Goal: Task Accomplishment & Management: Complete application form

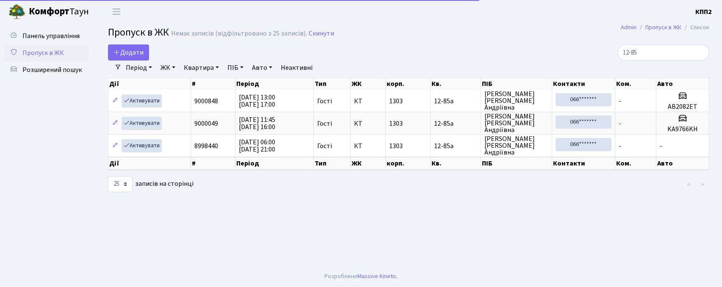
select select "25"
type input "12-85"
click at [135, 53] on span "Додати" at bounding box center [128, 52] width 30 height 9
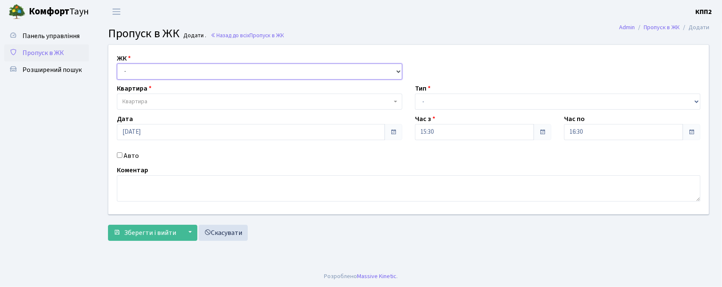
click at [141, 69] on select "- КТ, вул. Регенераторна, 4 КТ2, просп. [STREET_ADDRESS] [STREET_ADDRESS] [PERS…" at bounding box center [259, 72] width 285 height 16
click at [117, 64] on select "- КТ, вул. Регенераторна, 4 КТ2, просп. Соборності, 17 КТ3, вул. Березнева, 16 …" at bounding box center [259, 72] width 285 height 16
drag, startPoint x: 141, startPoint y: 73, endPoint x: 141, endPoint y: 78, distance: 5.5
click at [141, 73] on select "- КТ, вул. Регенераторна, 4 КТ2, просп. Соборності, 17 КТ3, вул. Березнева, 16 …" at bounding box center [259, 72] width 285 height 16
select select "271"
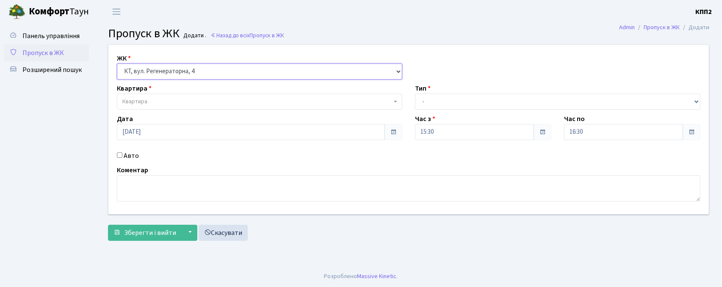
click at [117, 64] on select "- КТ, вул. Регенераторна, 4 КТ2, просп. Соборності, 17 КТ3, вул. Березнева, 16 …" at bounding box center [259, 72] width 285 height 16
select select
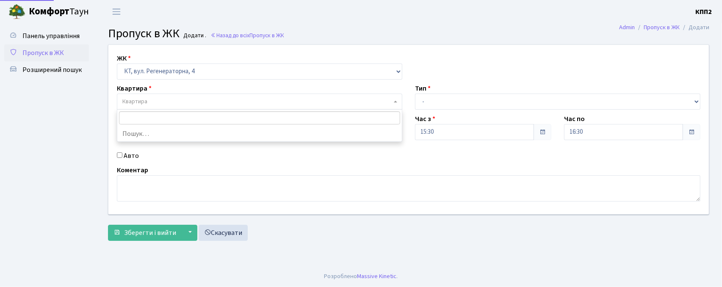
click at [138, 101] on span "Квартира" at bounding box center [134, 101] width 25 height 8
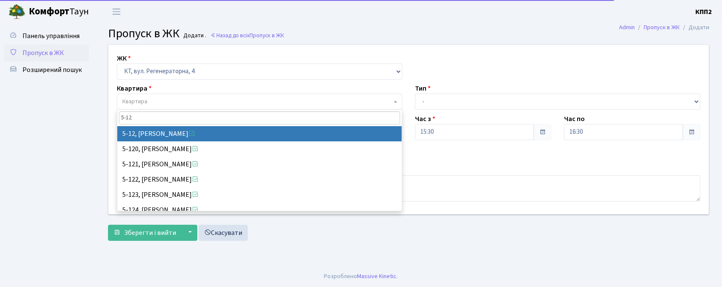
type input "5-12"
select select "2504"
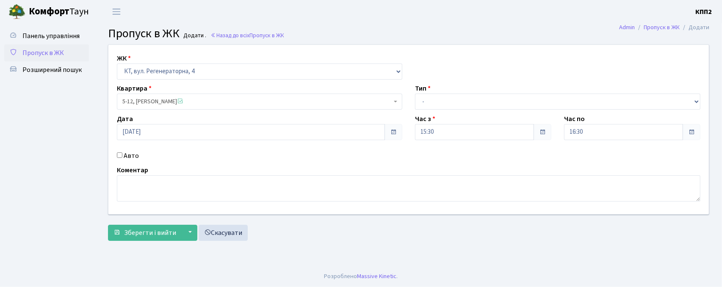
click at [119, 158] on div "Авто" at bounding box center [260, 156] width 298 height 10
click at [119, 156] on input "Авто" at bounding box center [120, 155] width 6 height 6
checkbox input "true"
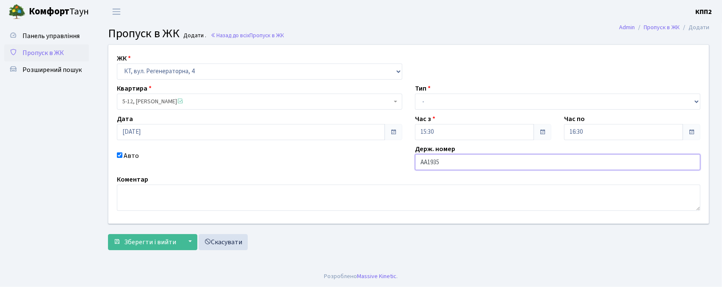
type input "АА1935ХК"
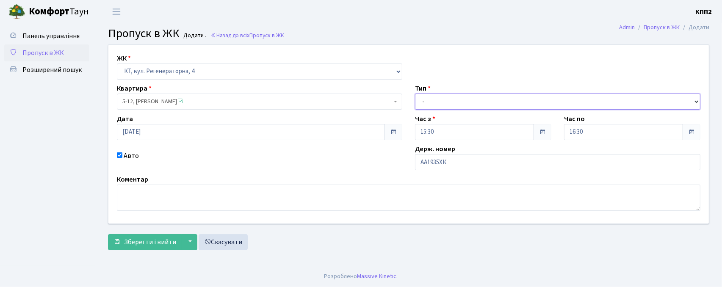
drag, startPoint x: 438, startPoint y: 102, endPoint x: 434, endPoint y: 107, distance: 6.7
click at [438, 102] on select "- Доставка Таксі Гості Сервіс" at bounding box center [557, 102] width 285 height 16
select select "1"
click at [415, 94] on select "- Доставка Таксі Гості Сервіс" at bounding box center [557, 102] width 285 height 16
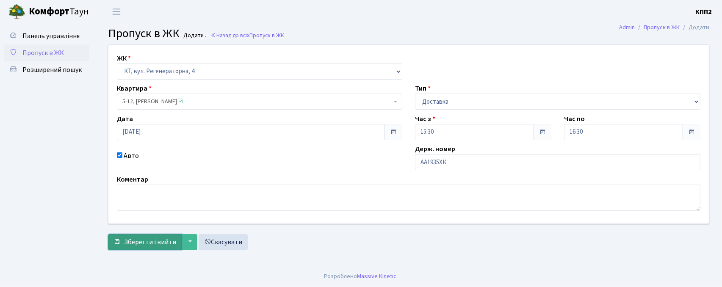
click at [170, 241] on span "Зберегти і вийти" at bounding box center [150, 242] width 52 height 9
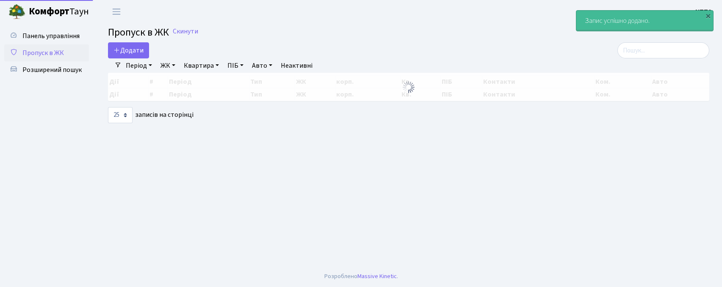
select select "25"
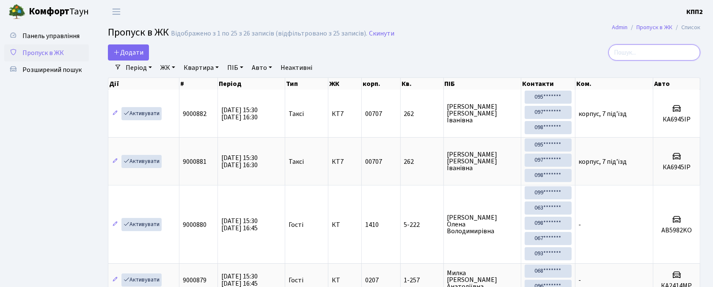
click at [634, 58] on input "search" at bounding box center [655, 52] width 92 height 16
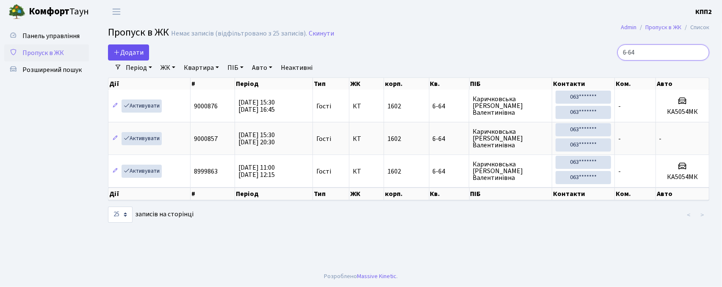
type input "6-64"
drag, startPoint x: 124, startPoint y: 52, endPoint x: 129, endPoint y: 55, distance: 5.4
click at [125, 51] on span "Додати" at bounding box center [128, 52] width 30 height 9
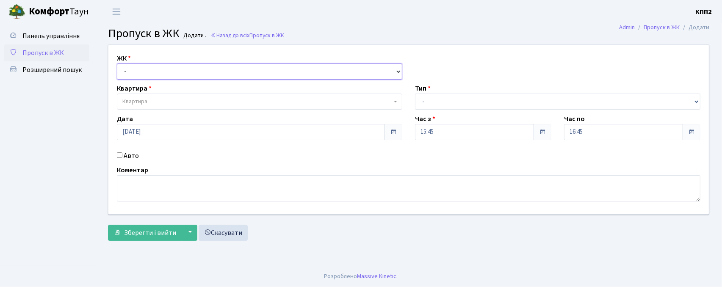
drag, startPoint x: 136, startPoint y: 70, endPoint x: 136, endPoint y: 77, distance: 7.2
click at [136, 70] on select "- КТ, вул. Регенераторна, 4 КТ2, просп. Соборності, 17 КТ3, вул. Березнева, 16 …" at bounding box center [259, 72] width 285 height 16
select select "302"
click at [117, 64] on select "- КТ, вул. Регенераторна, 4 КТ2, просп. Соборності, 17 КТ3, вул. Березнева, 16 …" at bounding box center [259, 72] width 285 height 16
select select
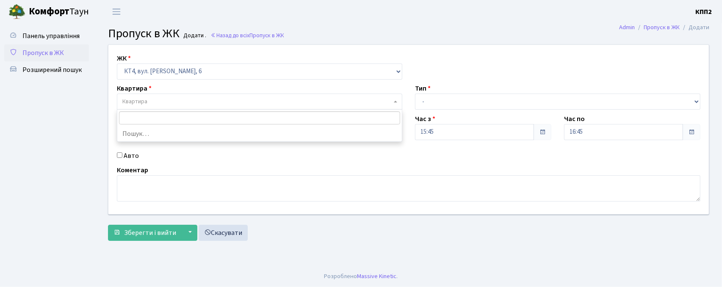
click at [138, 95] on span "Квартира" at bounding box center [259, 102] width 285 height 16
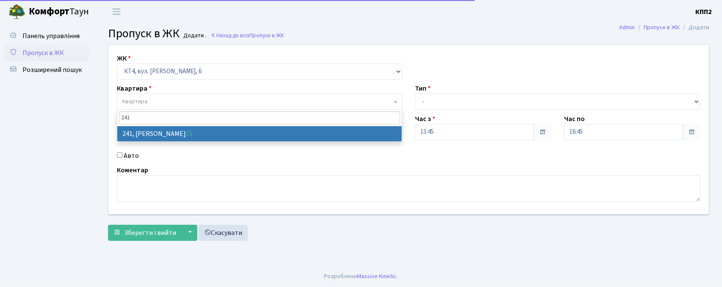
type input "241"
select select "16958"
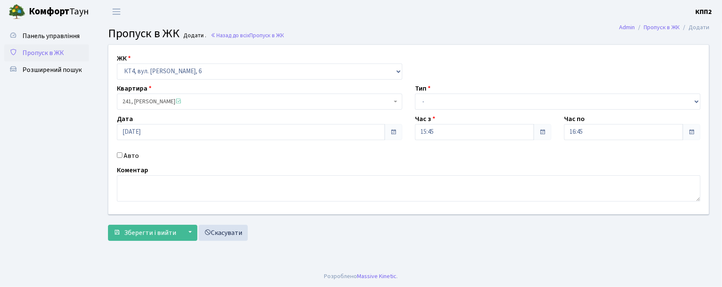
click at [121, 156] on input "Авто" at bounding box center [120, 155] width 6 height 6
checkbox input "true"
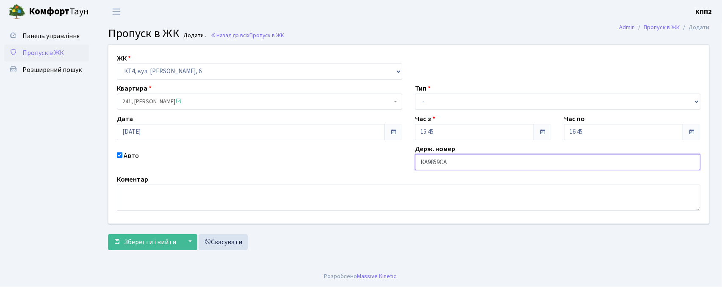
type input "КА9859СА"
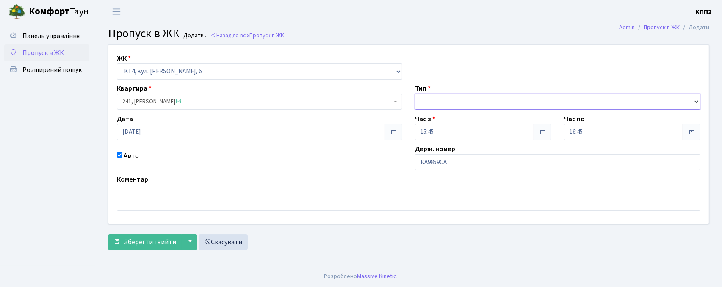
drag, startPoint x: 434, startPoint y: 102, endPoint x: 431, endPoint y: 104, distance: 4.6
click at [434, 102] on select "- Доставка Таксі Гості Сервіс" at bounding box center [557, 102] width 285 height 16
select select "2"
click at [415, 94] on select "- Доставка Таксі Гості Сервіс" at bounding box center [557, 102] width 285 height 16
drag, startPoint x: 136, startPoint y: 243, endPoint x: 173, endPoint y: 210, distance: 48.6
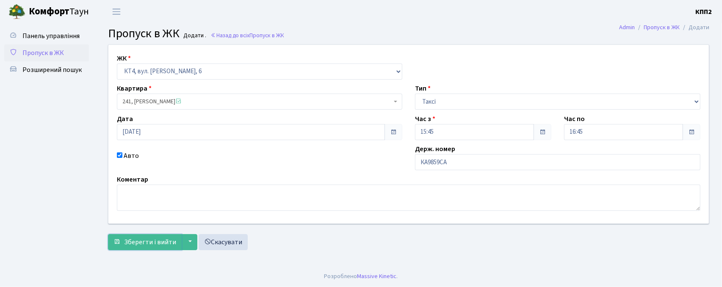
click at [136, 242] on span "Зберегти і вийти" at bounding box center [150, 242] width 52 height 9
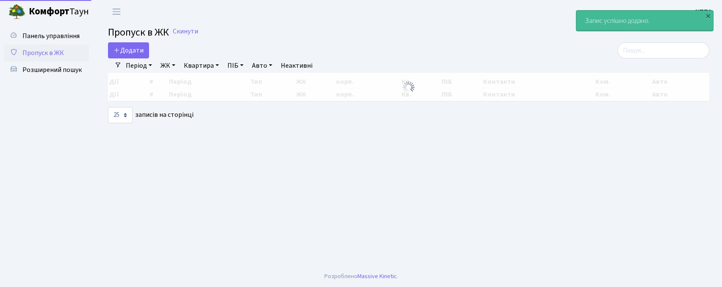
select select "25"
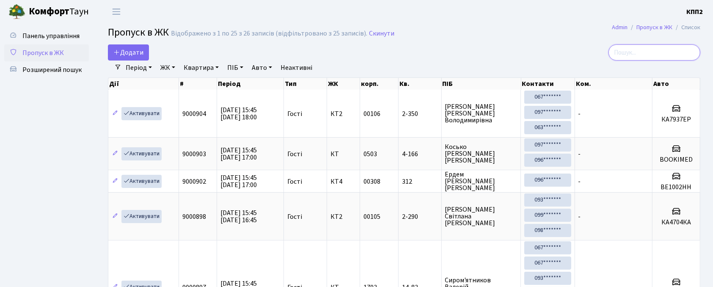
click at [636, 58] on input "search" at bounding box center [655, 52] width 92 height 16
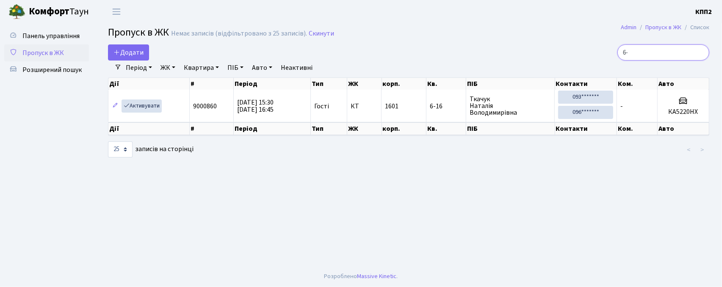
type input "6"
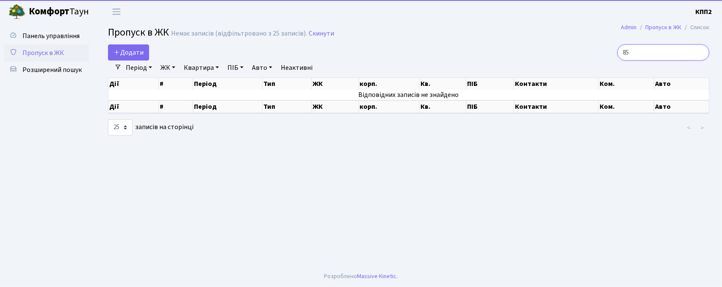
type input "8"
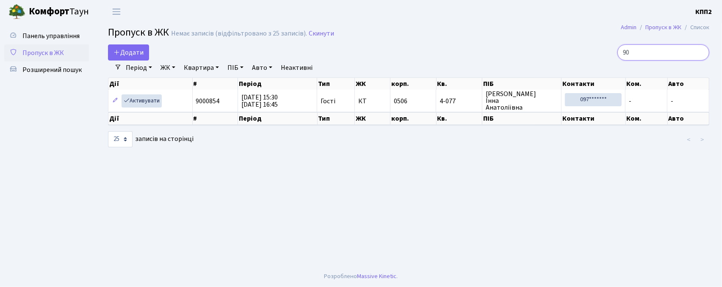
type input "9"
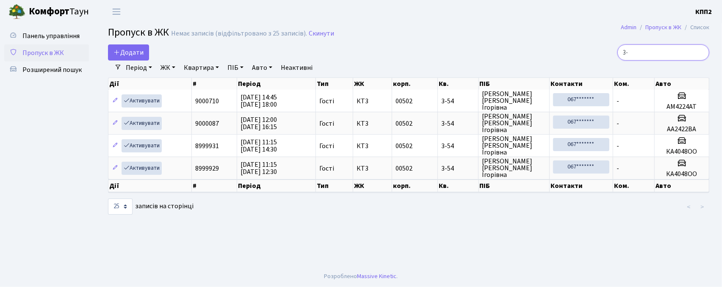
type input "3"
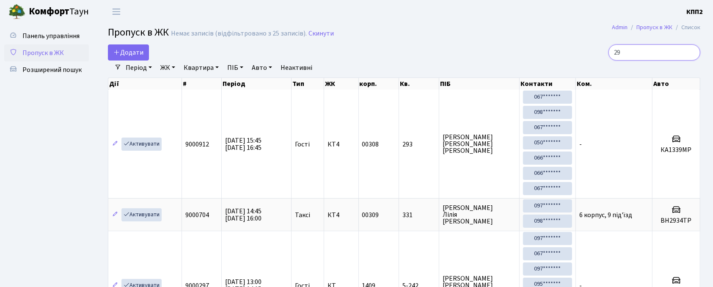
type input "2"
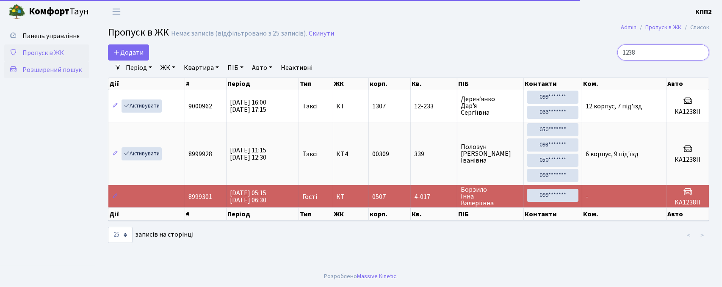
type input "1238"
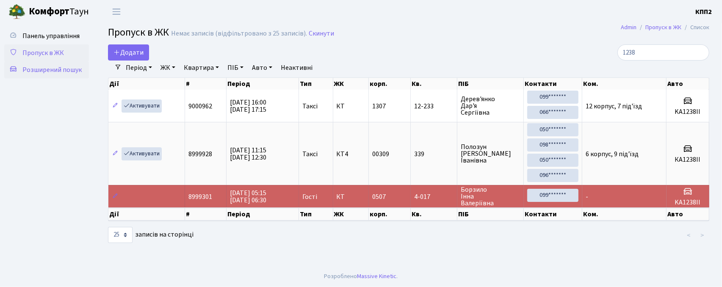
click at [48, 69] on span "Розширений пошук" at bounding box center [51, 69] width 59 height 9
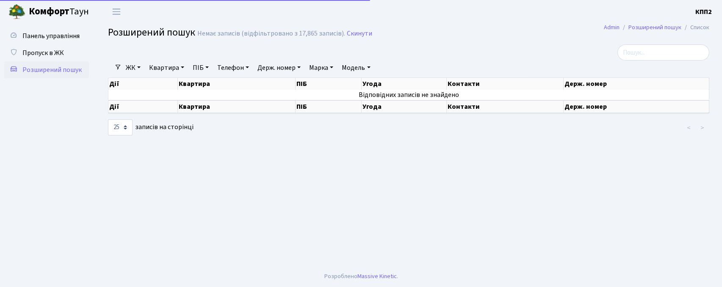
select select "25"
click at [161, 70] on link "Квартира" at bounding box center [167, 68] width 42 height 14
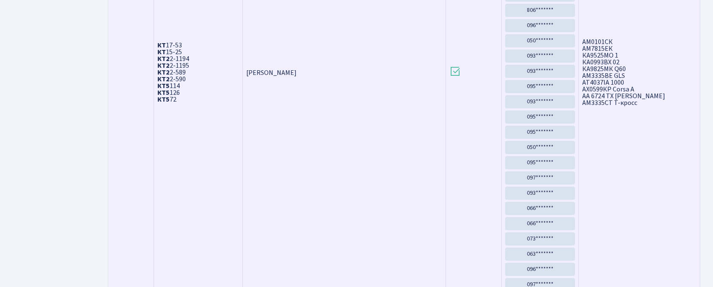
scroll to position [31, 0]
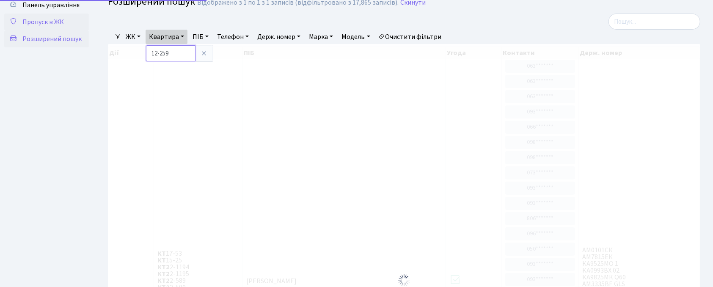
type input "12-259"
click at [55, 20] on span "Пропуск в ЖК" at bounding box center [42, 21] width 41 height 9
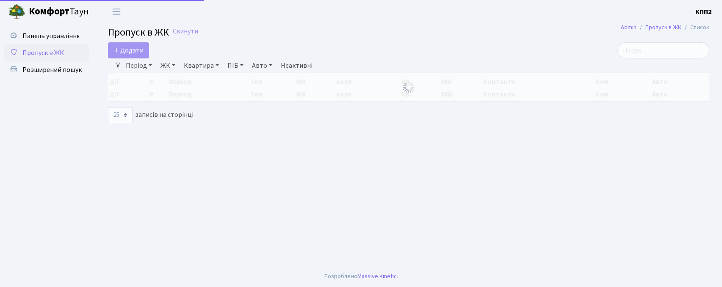
select select "25"
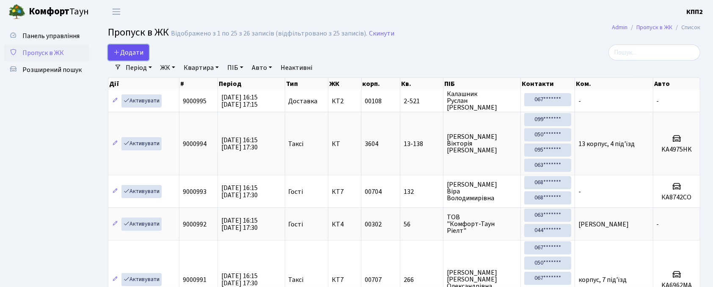
click at [121, 55] on span "Додати" at bounding box center [128, 52] width 30 height 9
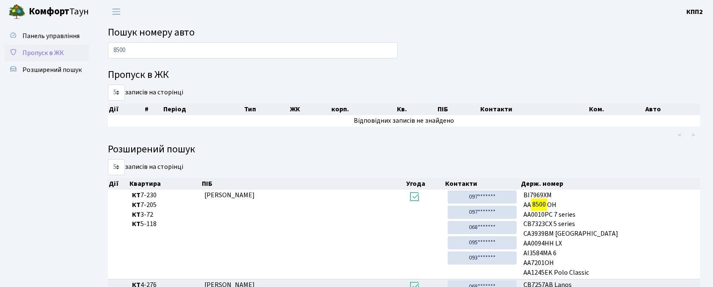
click at [60, 54] on span "Пропуск в ЖК" at bounding box center [42, 52] width 41 height 9
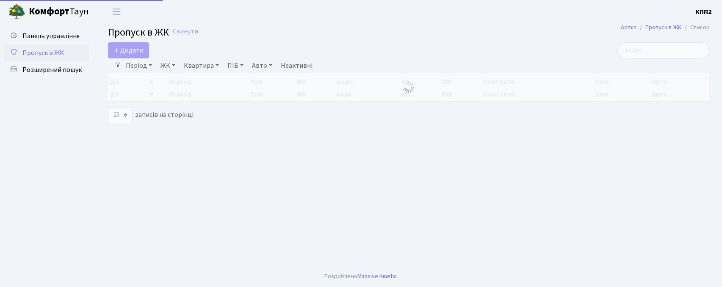
select select "25"
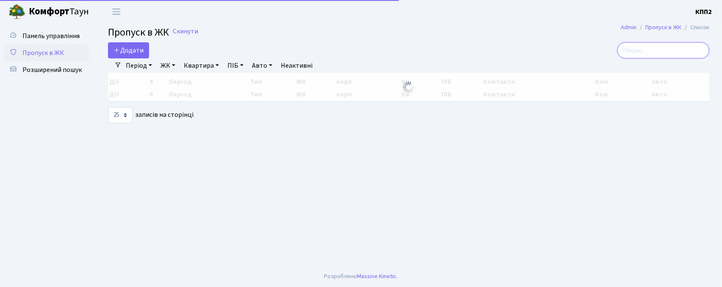
click at [640, 53] on input "search" at bounding box center [663, 50] width 92 height 16
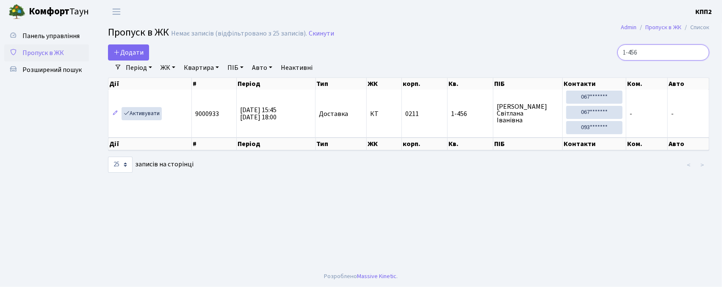
type input "1-456"
click at [445, 31] on h2 "Пропуск в ЖК Немає записів (відфільтровано з 25 записів). Скинути" at bounding box center [408, 34] width 601 height 14
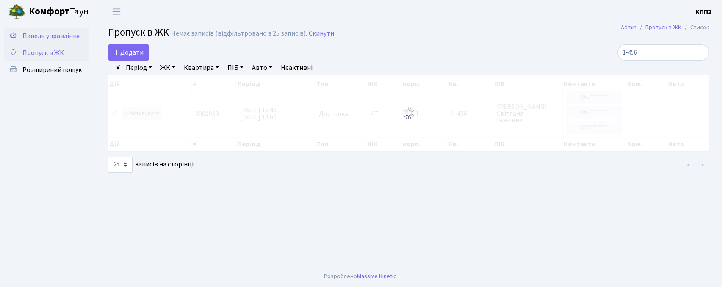
click at [61, 42] on link "Панель управління" at bounding box center [46, 36] width 85 height 17
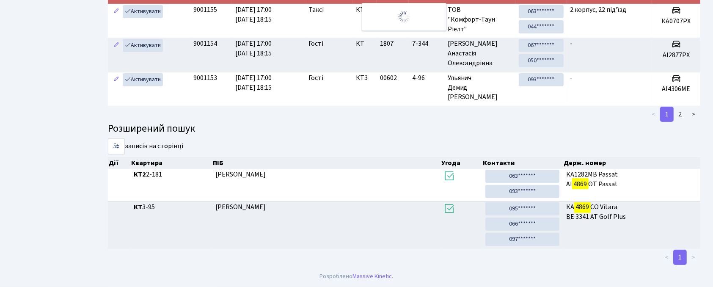
scroll to position [46, 0]
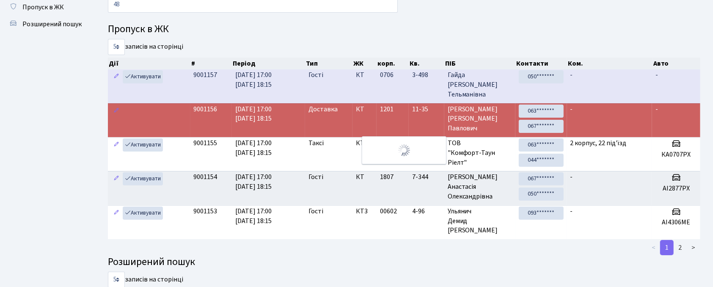
type input "4"
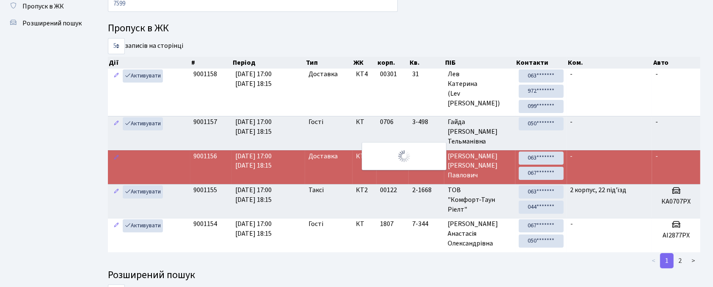
scroll to position [0, 0]
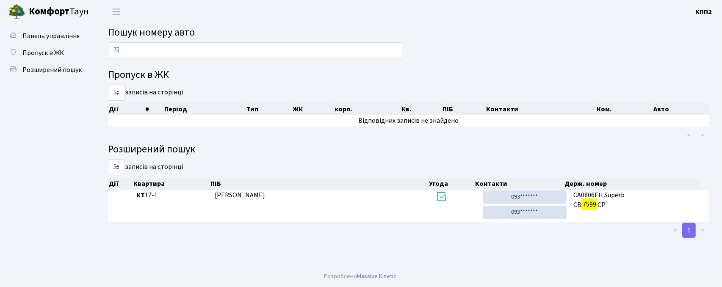
type input "7"
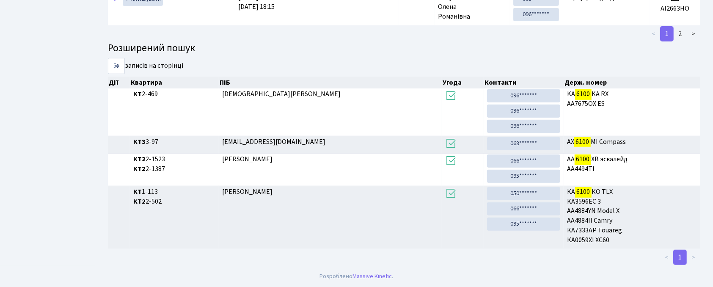
scroll to position [46, 0]
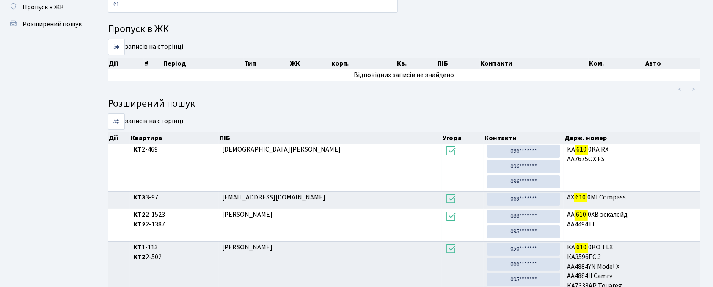
type input "6"
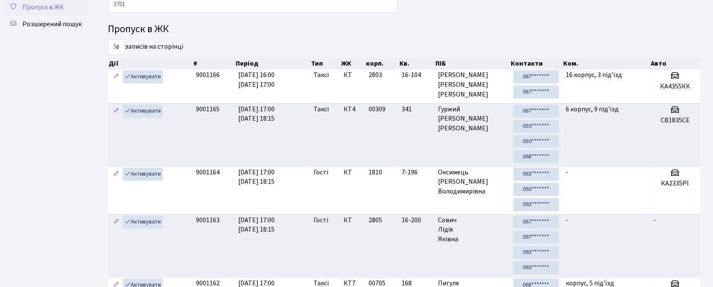
type input "3701"
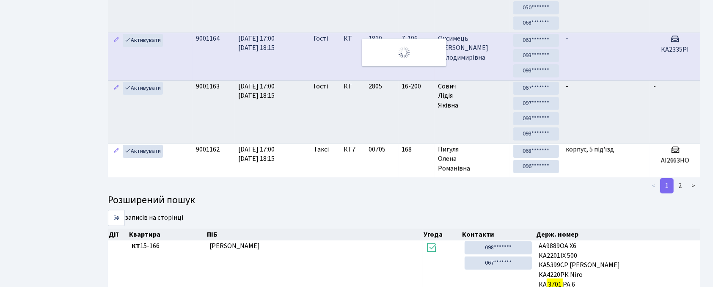
scroll to position [0, 0]
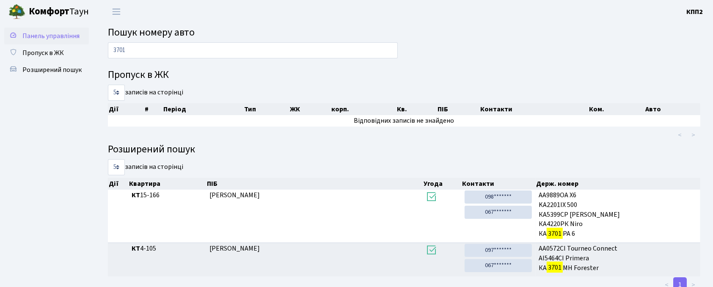
click at [66, 29] on link "Панель управління" at bounding box center [46, 36] width 85 height 17
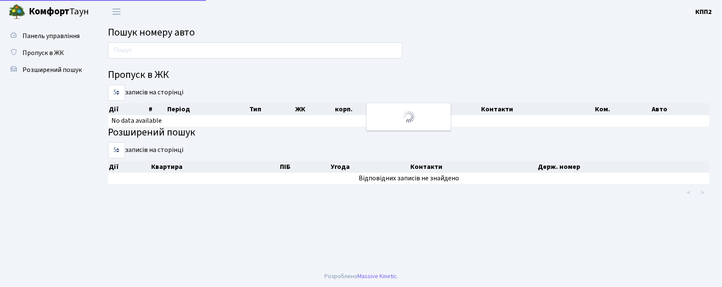
click at [146, 53] on input "text" at bounding box center [255, 50] width 294 height 16
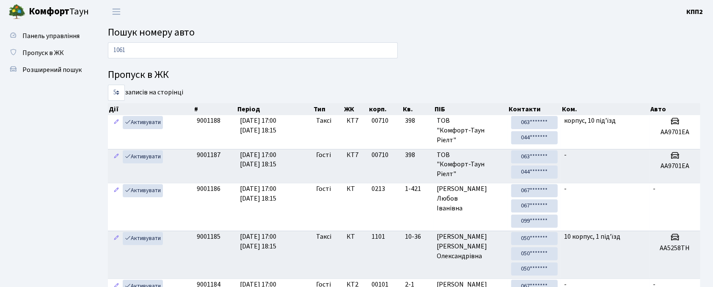
type input "1061"
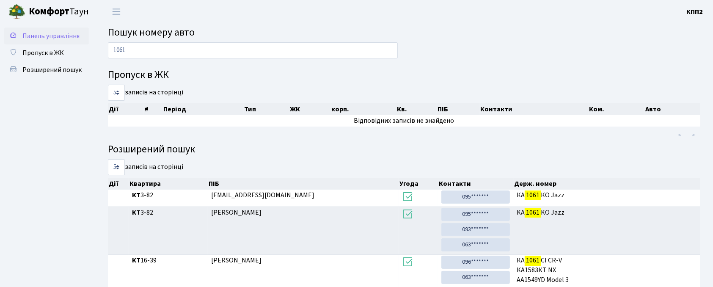
click at [50, 31] on span "Панель управління" at bounding box center [50, 35] width 57 height 9
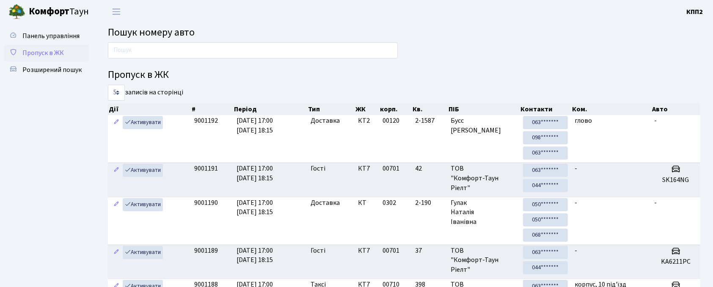
click at [56, 46] on link "Пропуск в ЖК" at bounding box center [46, 52] width 85 height 17
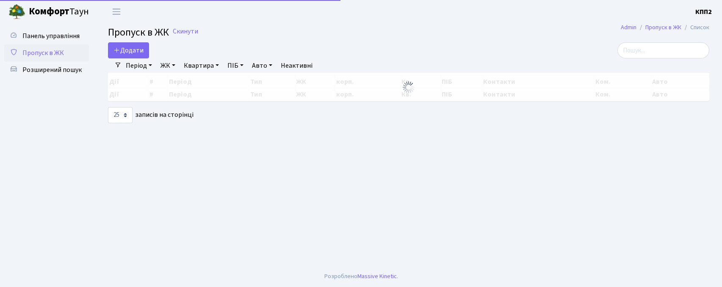
select select "25"
click at [645, 56] on input "search" at bounding box center [663, 50] width 92 height 16
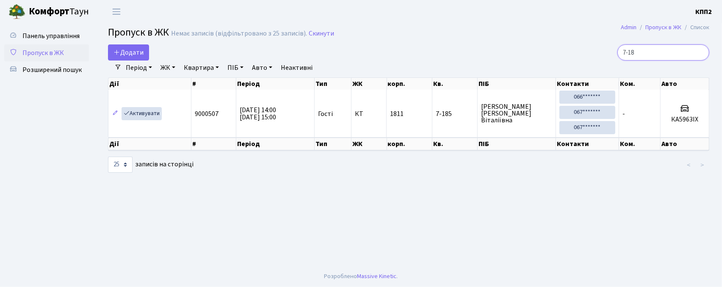
type input "7-18"
click at [53, 50] on span "Пропуск в ЖК" at bounding box center [42, 52] width 41 height 9
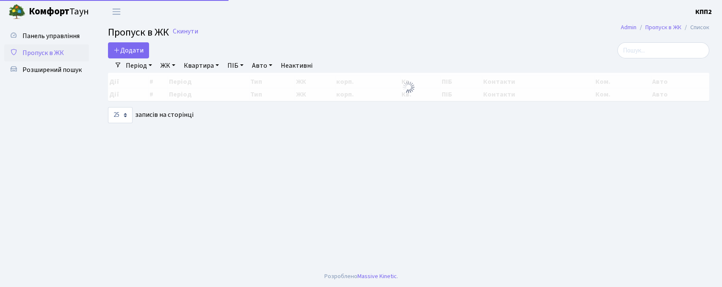
select select "25"
click at [650, 51] on input "search" at bounding box center [663, 50] width 92 height 16
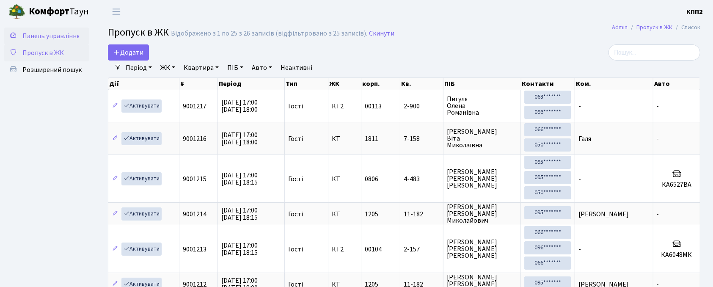
click at [73, 38] on span "Панель управління" at bounding box center [50, 35] width 57 height 9
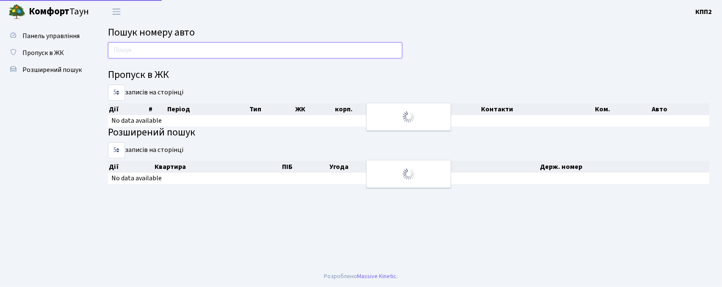
click at [158, 55] on input "text" at bounding box center [255, 50] width 294 height 16
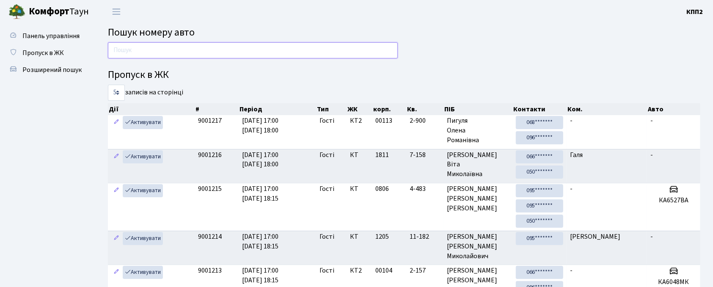
click at [178, 45] on input "text" at bounding box center [253, 50] width 290 height 16
click at [222, 47] on input "text" at bounding box center [253, 50] width 290 height 16
click at [147, 47] on input "text" at bounding box center [253, 50] width 290 height 16
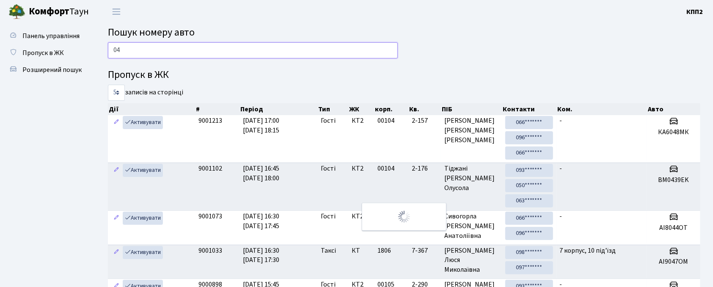
type input "0"
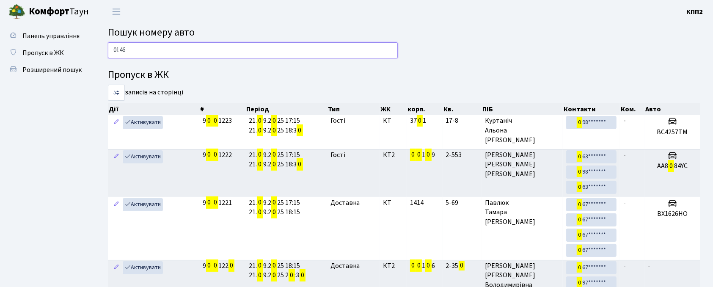
type input "0146"
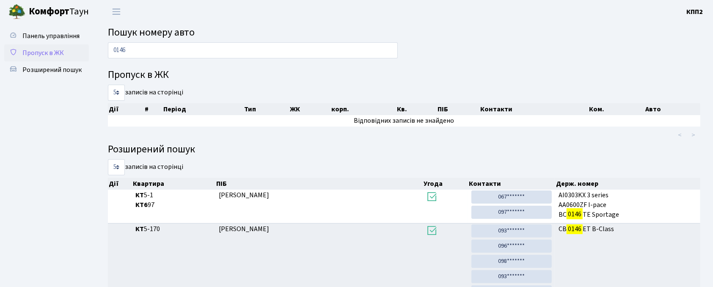
click at [39, 53] on span "Пропуск в ЖК" at bounding box center [42, 52] width 41 height 9
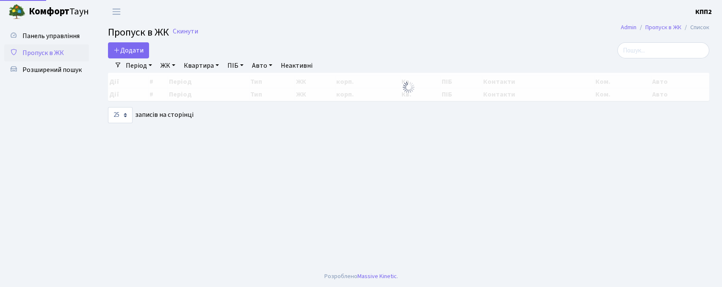
select select "25"
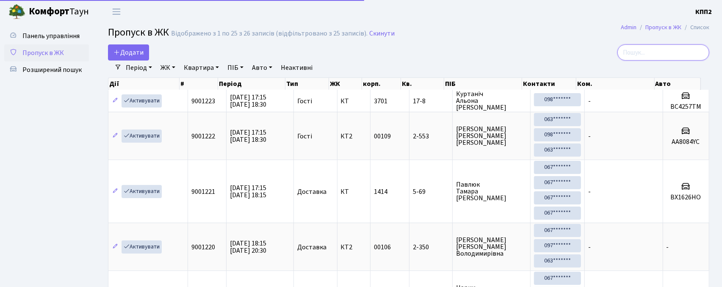
click at [654, 50] on input "search" at bounding box center [663, 52] width 92 height 16
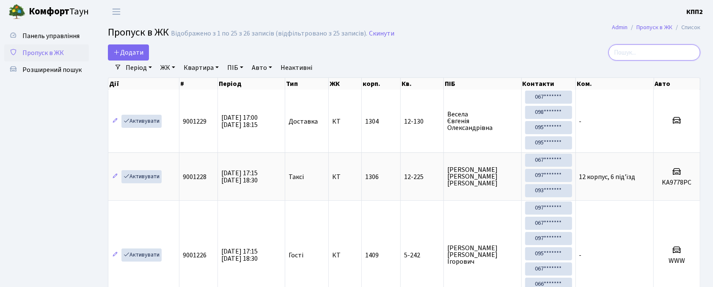
click at [644, 58] on input "search" at bounding box center [655, 52] width 92 height 16
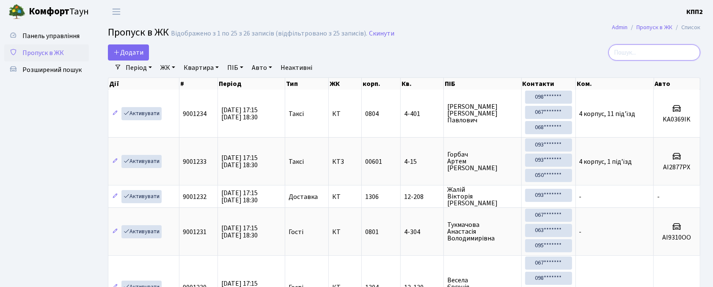
click at [651, 57] on input "search" at bounding box center [655, 52] width 92 height 16
click at [654, 53] on input "search" at bounding box center [655, 52] width 92 height 16
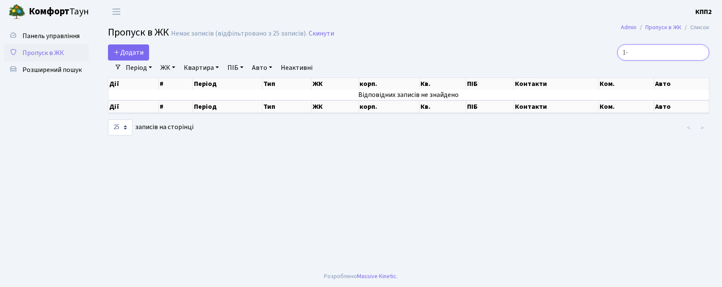
type input "1"
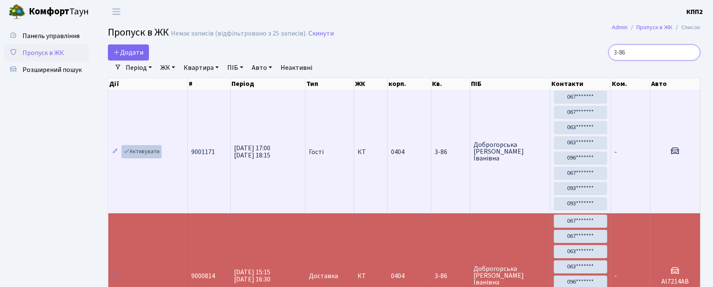
type input "3-86"
click at [141, 153] on link "Активувати" at bounding box center [142, 151] width 40 height 13
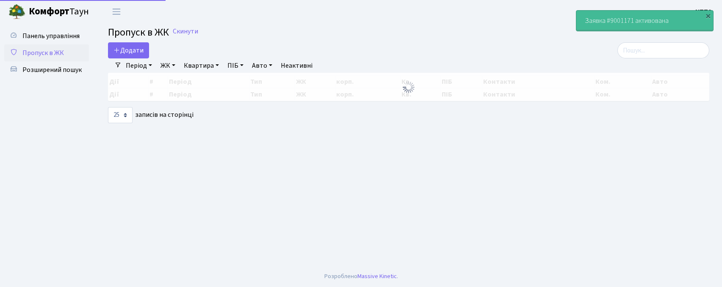
select select "25"
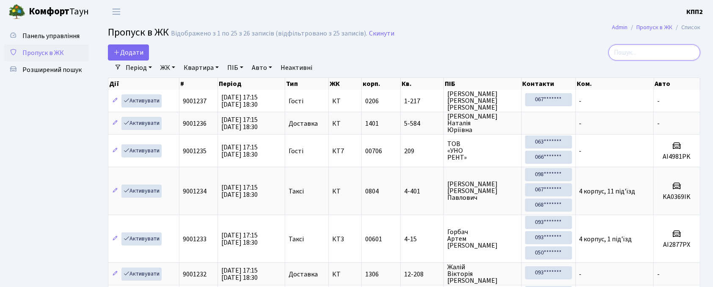
drag, startPoint x: 652, startPoint y: 50, endPoint x: 616, endPoint y: 37, distance: 38.4
click at [649, 47] on input "search" at bounding box center [655, 52] width 92 height 16
click at [48, 33] on span "Панель управління" at bounding box center [50, 35] width 57 height 9
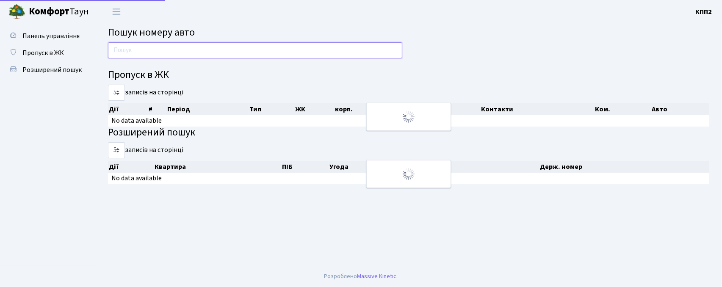
drag, startPoint x: 0, startPoint y: 0, endPoint x: 164, endPoint y: 51, distance: 172.1
click at [164, 51] on input "text" at bounding box center [255, 50] width 294 height 16
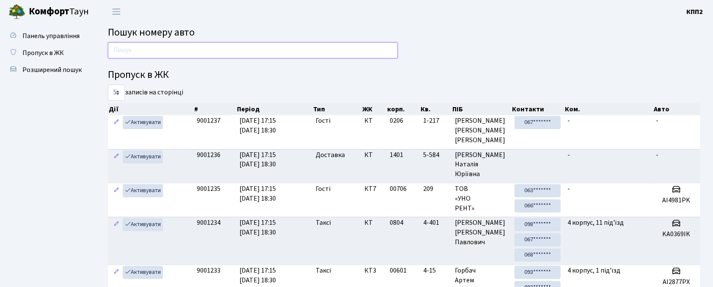
click at [216, 52] on input "text" at bounding box center [253, 50] width 290 height 16
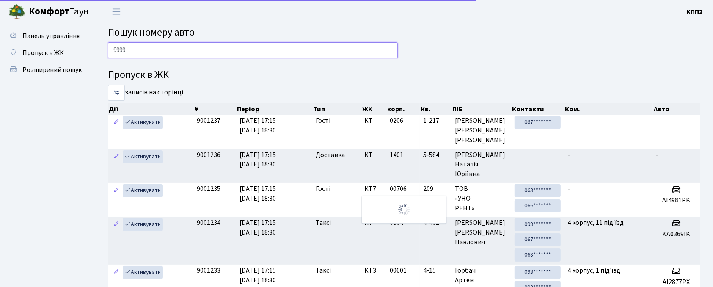
type input "9999"
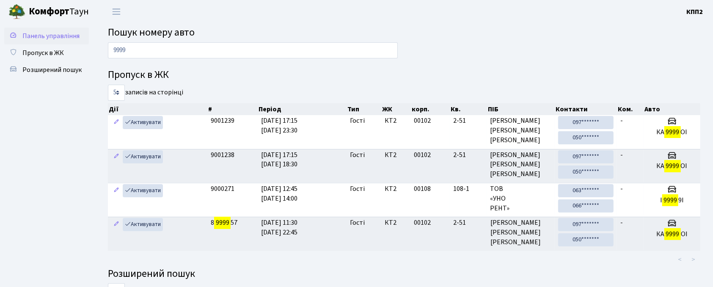
click at [55, 34] on span "Панель управління" at bounding box center [50, 35] width 57 height 9
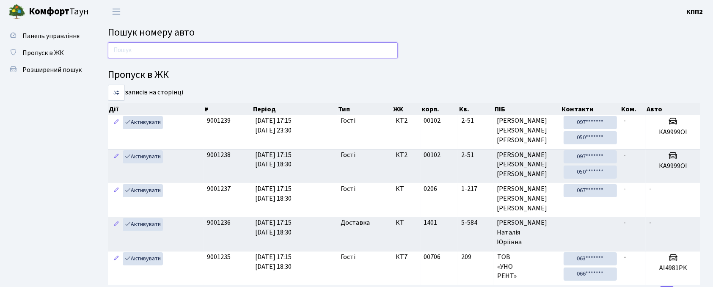
click at [218, 48] on input "text" at bounding box center [253, 50] width 290 height 16
click at [199, 46] on input "text" at bounding box center [253, 50] width 290 height 16
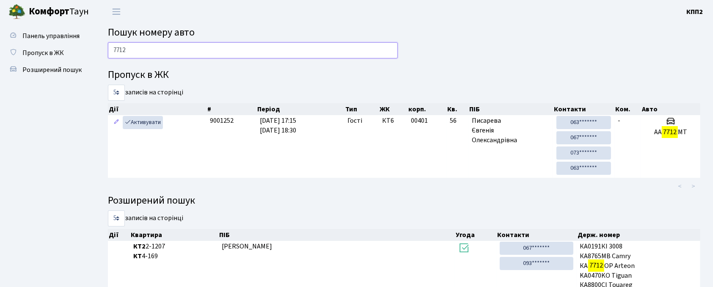
click at [193, 47] on input "7712" at bounding box center [253, 50] width 290 height 16
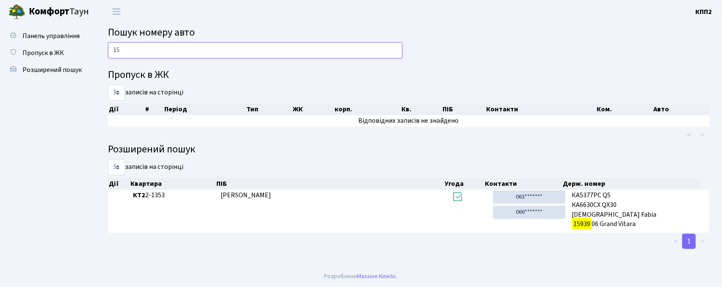
type input "1"
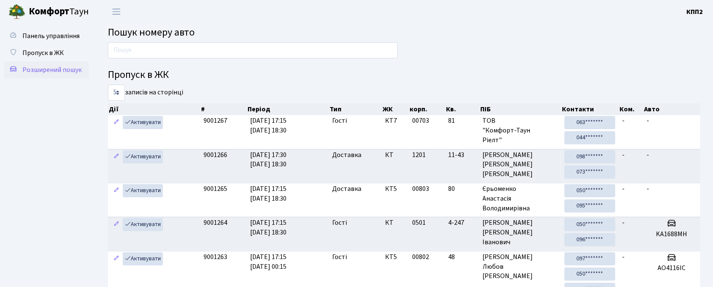
drag, startPoint x: 40, startPoint y: 48, endPoint x: 74, endPoint y: 63, distance: 36.8
click at [40, 48] on span "Пропуск в ЖК" at bounding box center [42, 52] width 41 height 9
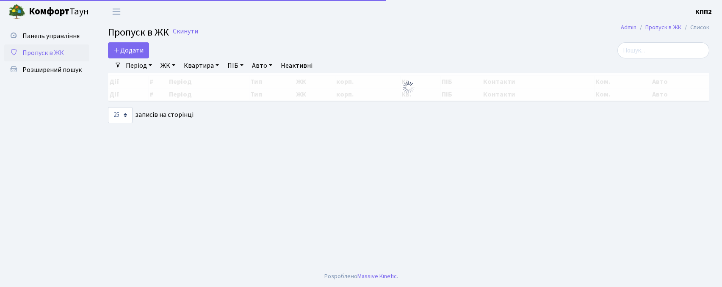
select select "25"
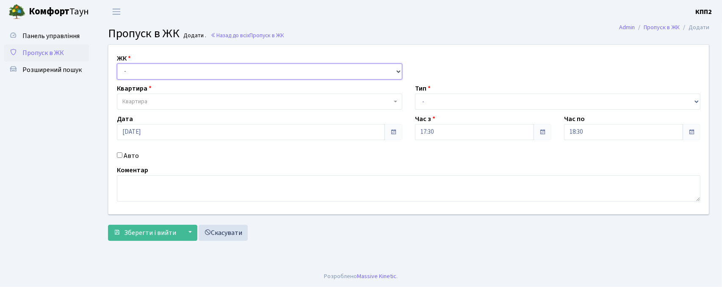
click at [149, 75] on select "- КТ, вул. Регенераторна, 4 КТ2, просп. Соборності, 17 КТ3, вул. Березнева, 16 …" at bounding box center [259, 72] width 285 height 16
select select "271"
click at [117, 64] on select "- КТ, вул. Регенераторна, 4 КТ2, просп. Соборності, 17 КТ3, вул. Березнева, 16 …" at bounding box center [259, 72] width 285 height 16
select select
click at [155, 105] on span "Квартира" at bounding box center [256, 101] width 269 height 8
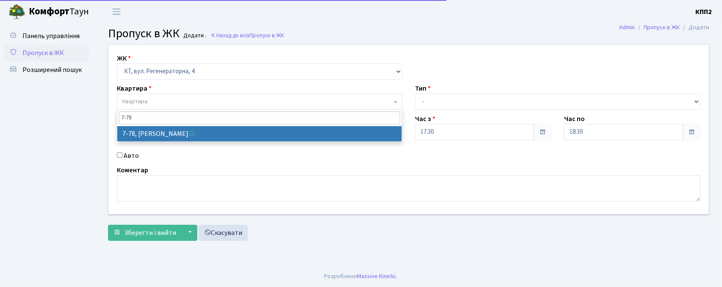
type input "7-78"
select select "5079"
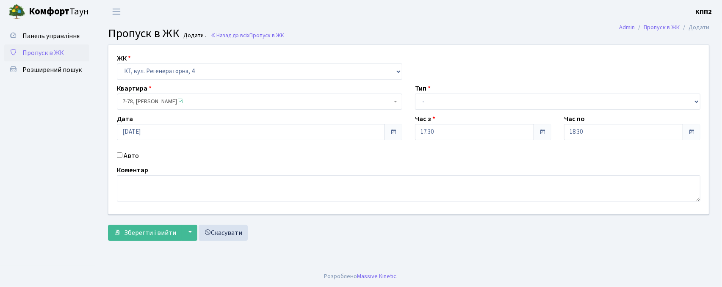
click at [136, 158] on label "Авто" at bounding box center [131, 156] width 15 height 10
click at [122, 158] on input "Авто" at bounding box center [120, 155] width 6 height 6
checkbox input "true"
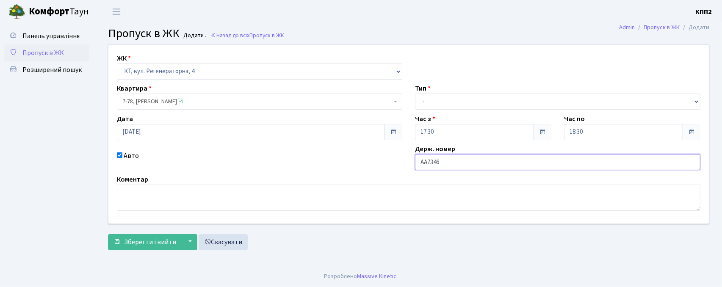
type input "АА7346РР"
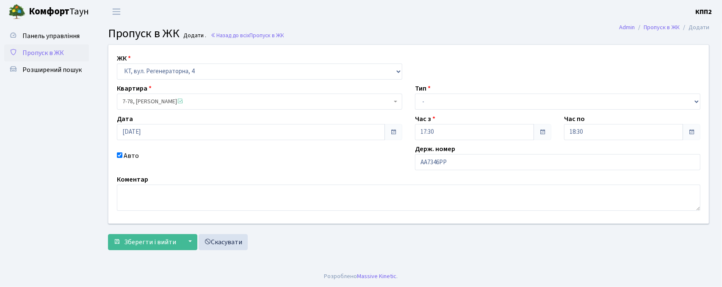
click at [153, 105] on span "7-78, Піголь Василь Васильович" at bounding box center [256, 101] width 269 height 8
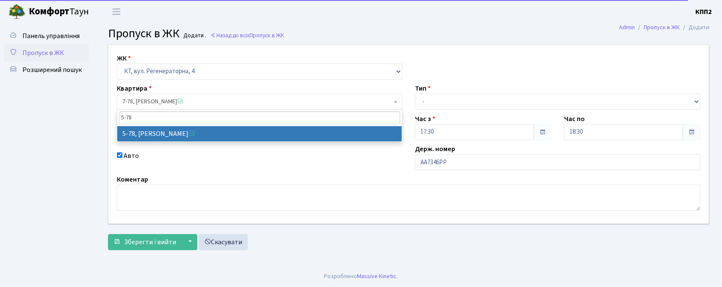
type input "5-78"
select select "2488"
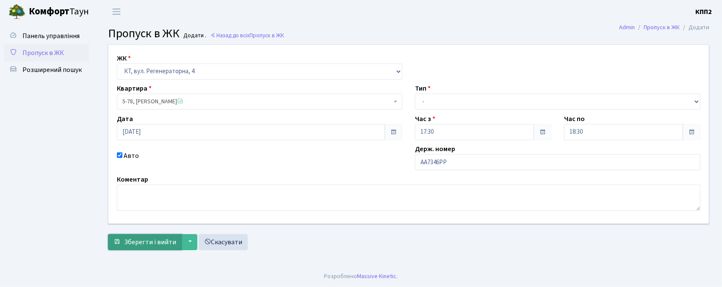
click at [141, 242] on span "Зберегти і вийти" at bounding box center [150, 242] width 52 height 9
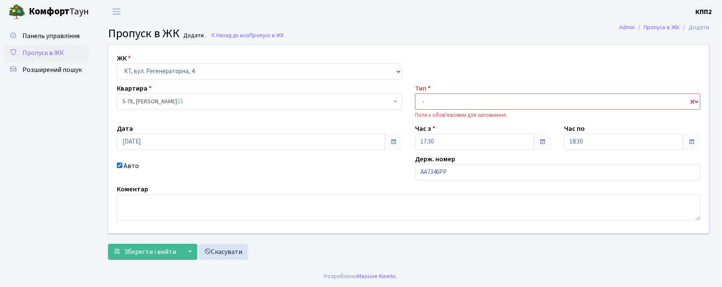
drag, startPoint x: 526, startPoint y: 94, endPoint x: 512, endPoint y: 107, distance: 19.2
click at [526, 94] on select "- Доставка Таксі Гості Сервіс" at bounding box center [557, 102] width 285 height 16
select select "2"
click at [415, 94] on select "- Доставка Таксі Гості Сервіс" at bounding box center [557, 102] width 285 height 16
click at [133, 256] on span "Зберегти і вийти" at bounding box center [150, 251] width 52 height 9
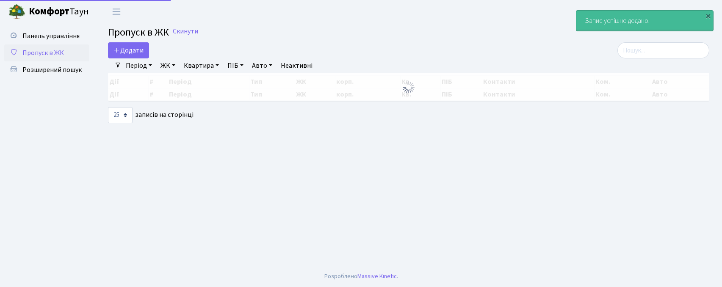
select select "25"
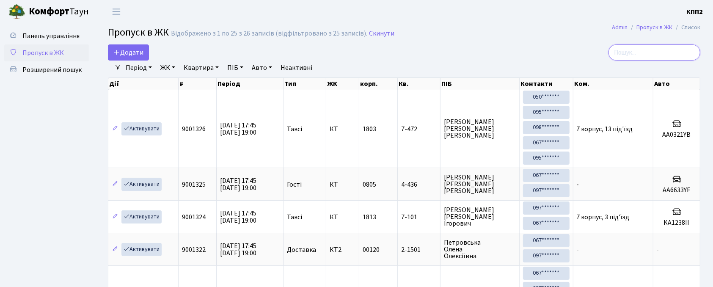
drag, startPoint x: 632, startPoint y: 53, endPoint x: 630, endPoint y: 46, distance: 7.4
click at [632, 50] on input "search" at bounding box center [655, 52] width 92 height 16
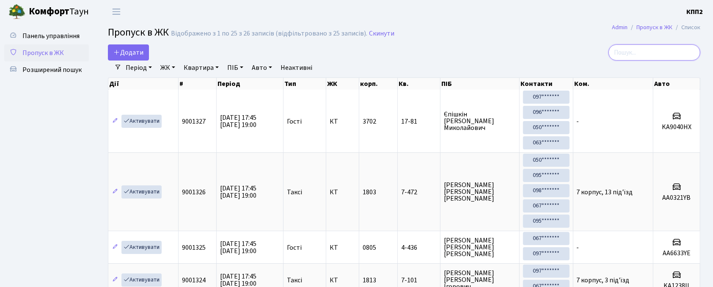
click at [652, 47] on input "search" at bounding box center [655, 52] width 92 height 16
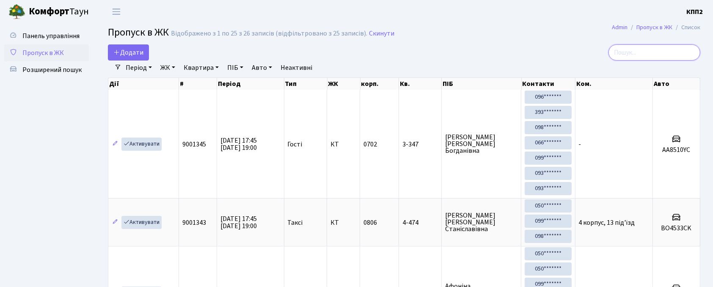
click at [629, 58] on input "search" at bounding box center [655, 52] width 92 height 16
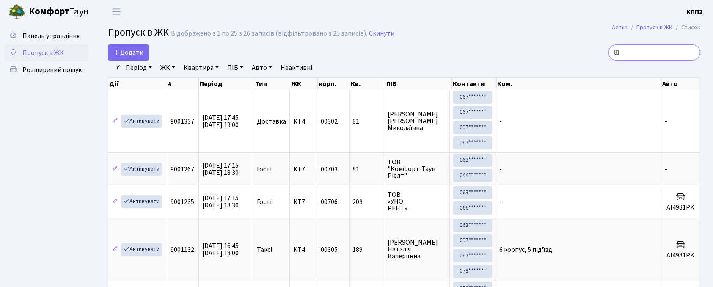
type input "81"
click at [151, 68] on link "Період" at bounding box center [138, 68] width 33 height 14
click at [163, 75] on link "ЖК" at bounding box center [168, 68] width 22 height 14
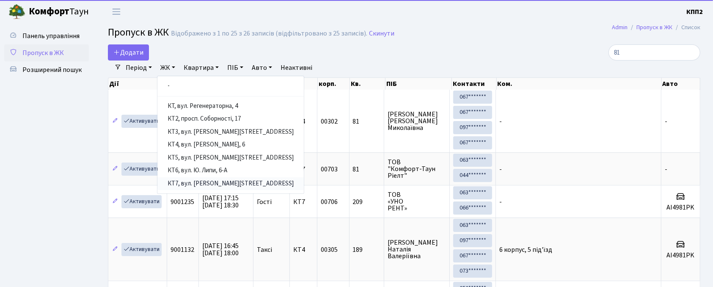
click at [210, 180] on link "КТ7, вул. [PERSON_NAME][STREET_ADDRESS]" at bounding box center [231, 183] width 146 height 13
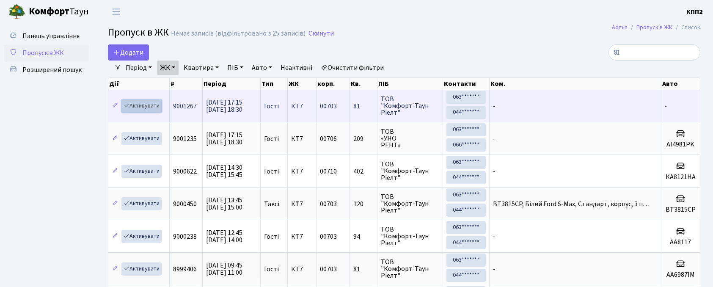
click at [134, 107] on link "Активувати" at bounding box center [142, 105] width 40 height 13
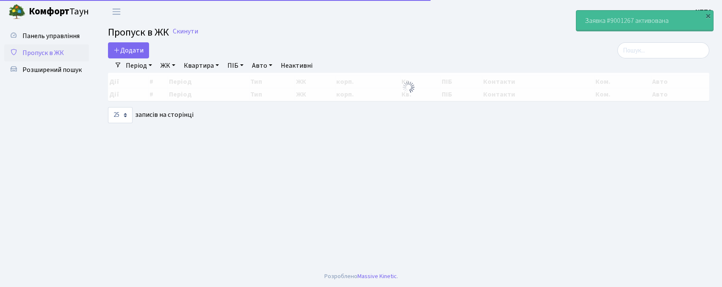
select select "25"
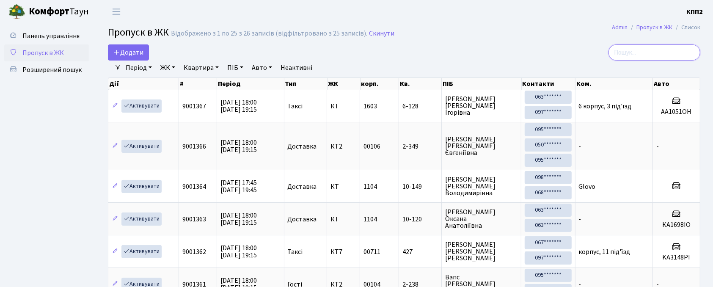
click at [664, 60] on input "search" at bounding box center [655, 52] width 92 height 16
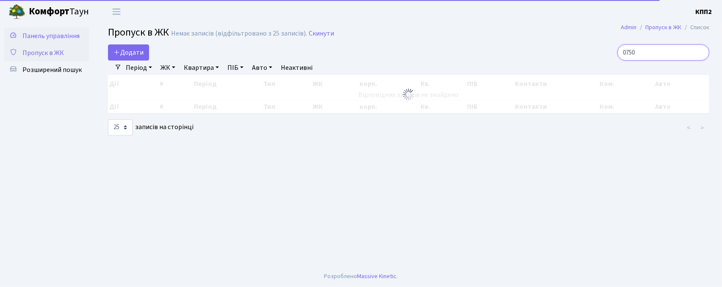
type input "0750"
click at [58, 39] on span "Панель управління" at bounding box center [50, 35] width 57 height 9
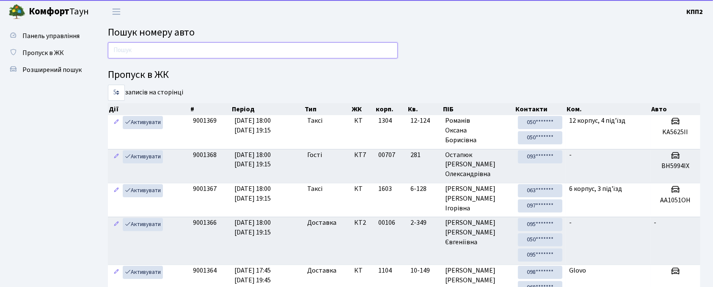
click at [214, 49] on input "text" at bounding box center [253, 50] width 290 height 16
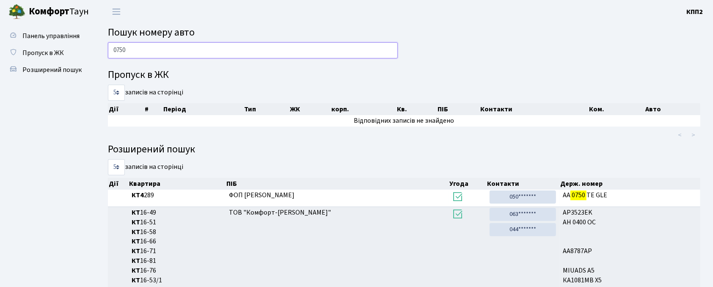
type input "0750"
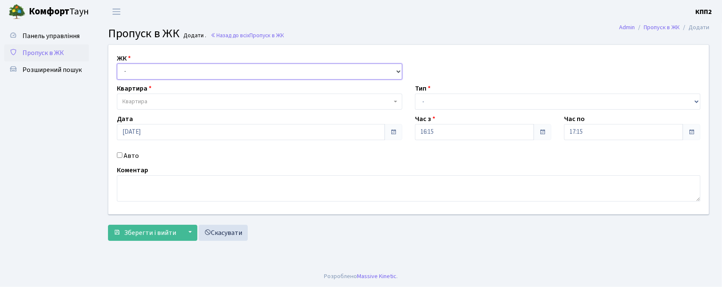
drag, startPoint x: 131, startPoint y: 64, endPoint x: 132, endPoint y: 68, distance: 4.8
click at [131, 64] on select "- КТ, вул. Регенераторна, 4 КТ2, просп. [STREET_ADDRESS] [STREET_ADDRESS] [PERS…" at bounding box center [259, 72] width 285 height 16
select select "302"
click at [117, 64] on select "- КТ, вул. Регенераторна, 4 КТ2, просп. Соборності, 17 КТ3, вул. Березнева, 16 …" at bounding box center [259, 72] width 285 height 16
select select
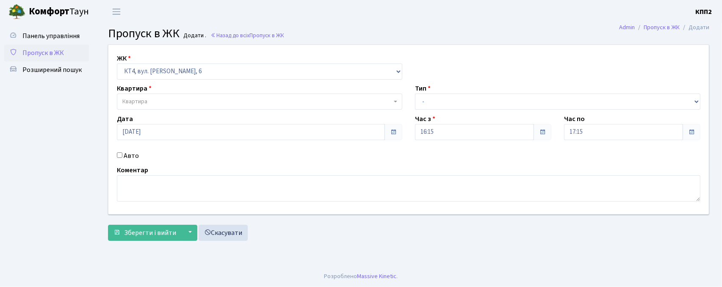
click at [141, 102] on span "Квартира" at bounding box center [134, 101] width 25 height 8
click at [53, 56] on span "Пропуск в ЖК" at bounding box center [42, 52] width 41 height 9
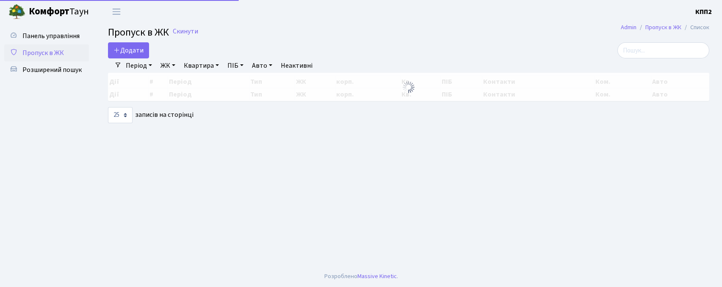
select select "25"
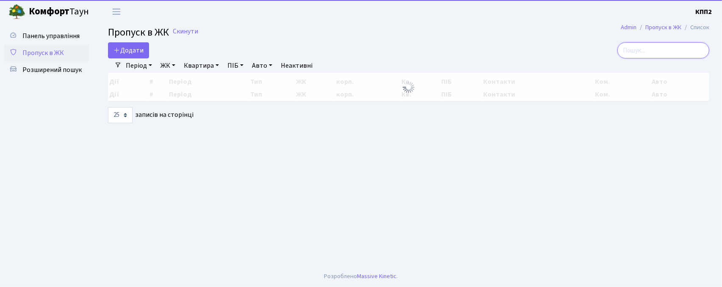
click at [671, 53] on input "search" at bounding box center [663, 50] width 92 height 16
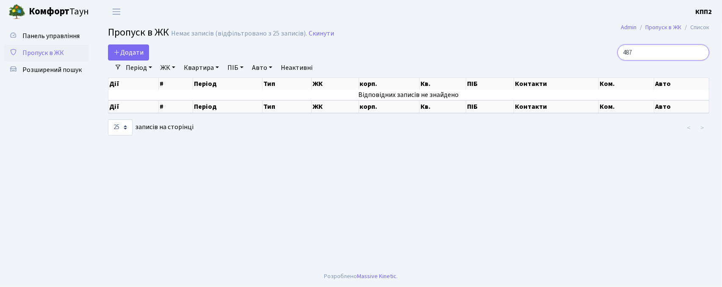
click at [631, 53] on input "487" at bounding box center [663, 52] width 92 height 16
click at [172, 71] on link "ЖК" at bounding box center [168, 68] width 22 height 14
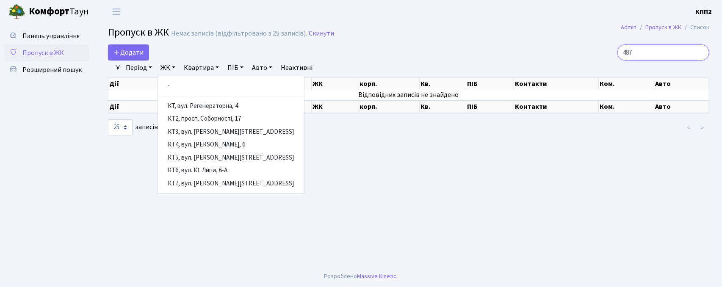
click at [659, 48] on input "487" at bounding box center [663, 52] width 92 height 16
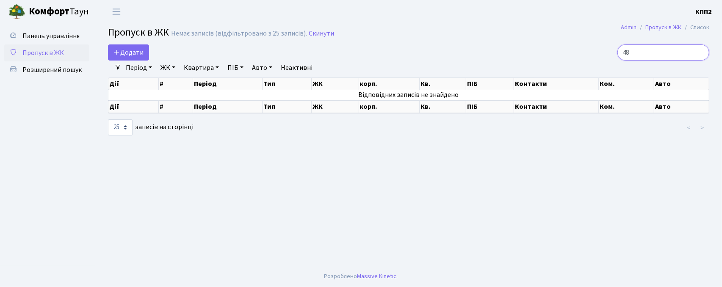
type input "4"
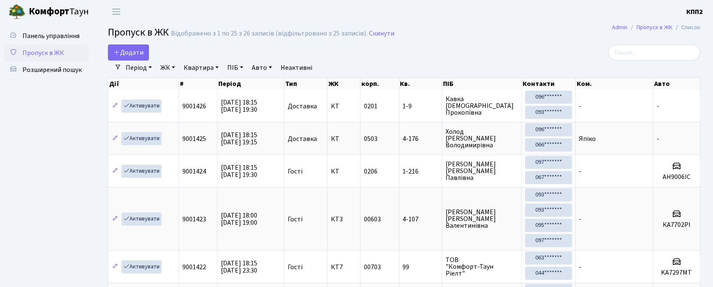
click at [162, 64] on link "ЖК" at bounding box center [168, 68] width 22 height 14
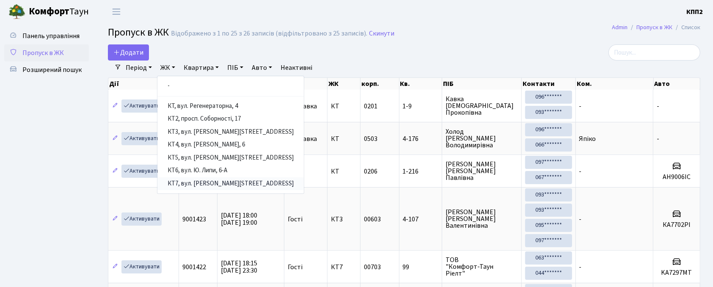
click at [195, 184] on link "КТ7, вул. [PERSON_NAME][STREET_ADDRESS]" at bounding box center [231, 183] width 146 height 13
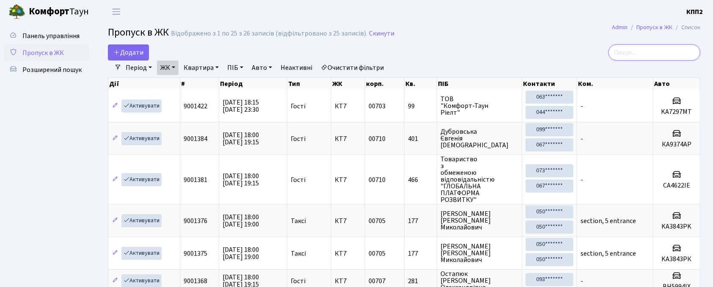
click at [647, 55] on input "search" at bounding box center [655, 52] width 92 height 16
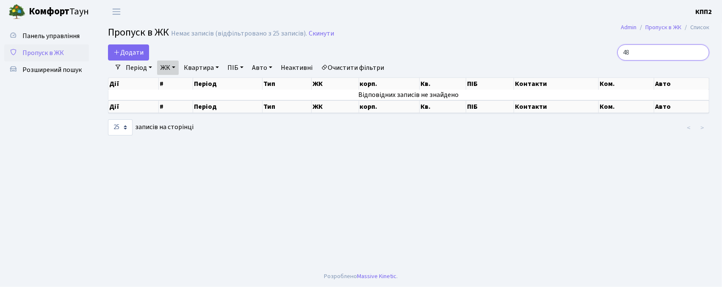
type input "4"
type input "7"
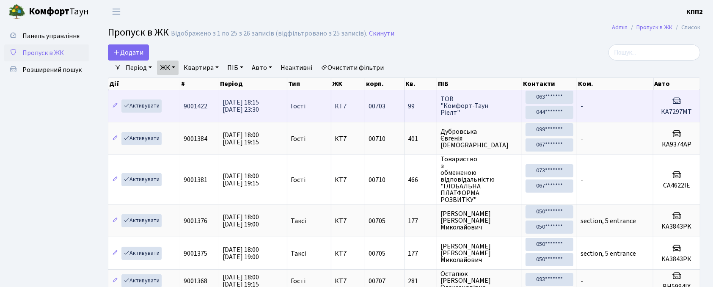
drag, startPoint x: 168, startPoint y: 72, endPoint x: 108, endPoint y: 97, distance: 64.6
click at [168, 72] on link "ЖК" at bounding box center [168, 68] width 22 height 14
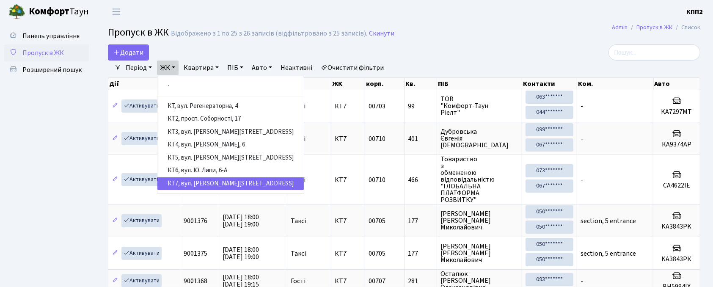
click at [548, 55] on div at bounding box center [605, 52] width 189 height 16
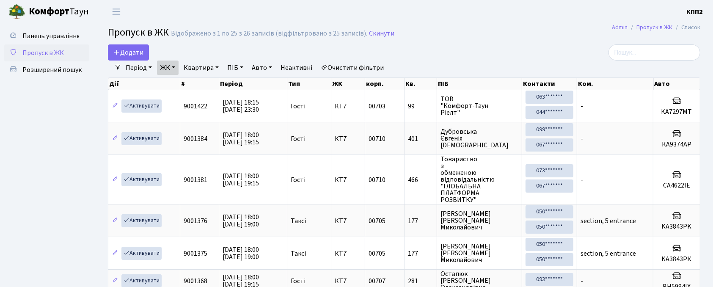
click at [637, 54] on input "search" at bounding box center [655, 52] width 92 height 16
type input "4"
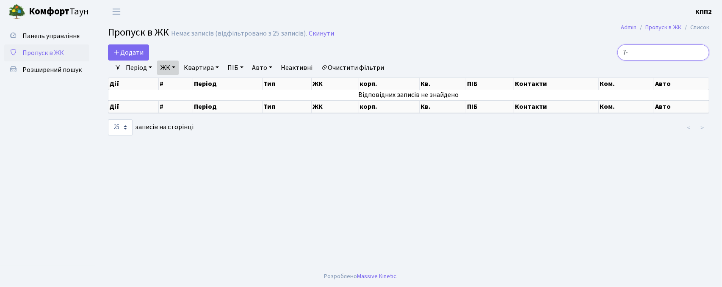
type input "7"
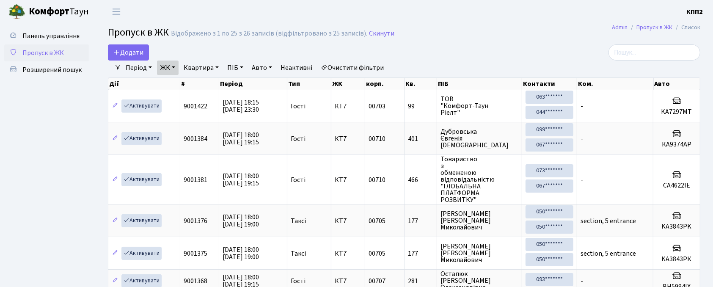
click at [163, 68] on link "ЖК" at bounding box center [168, 68] width 22 height 14
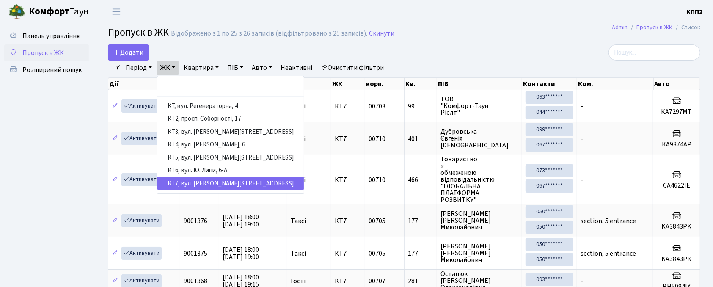
click at [213, 95] on ul "- КТ, вул. Регенераторна, 4 КТ2, просп. Соборності, 17 КТ3, вул. Березнева, 16 …" at bounding box center [230, 135] width 147 height 118
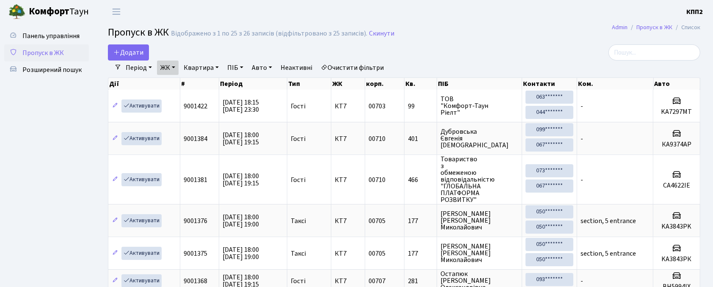
click at [167, 65] on link "ЖК" at bounding box center [168, 68] width 22 height 14
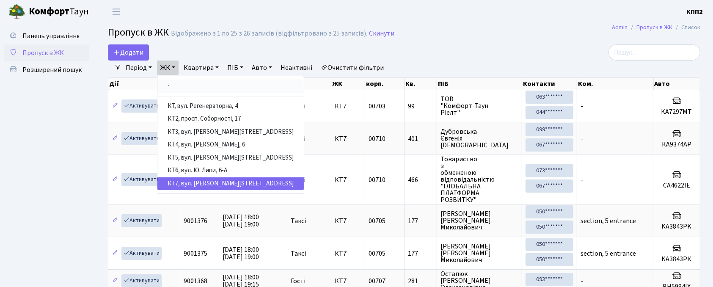
click at [177, 87] on link "-" at bounding box center [231, 86] width 146 height 13
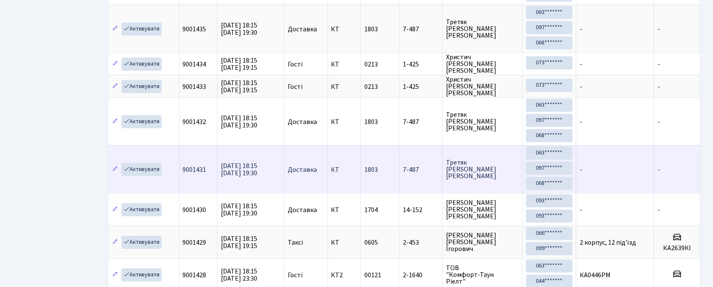
scroll to position [113, 0]
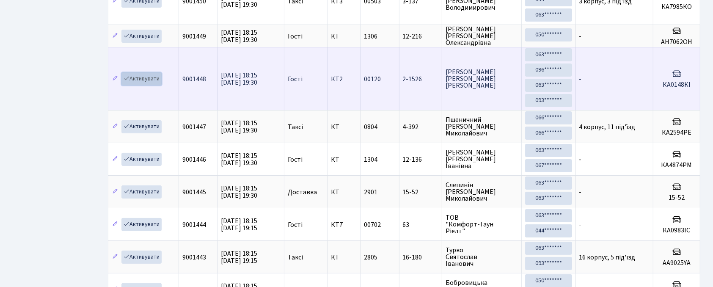
drag, startPoint x: 151, startPoint y: 75, endPoint x: 152, endPoint y: 80, distance: 5.1
click at [152, 77] on link "Активувати" at bounding box center [142, 78] width 40 height 13
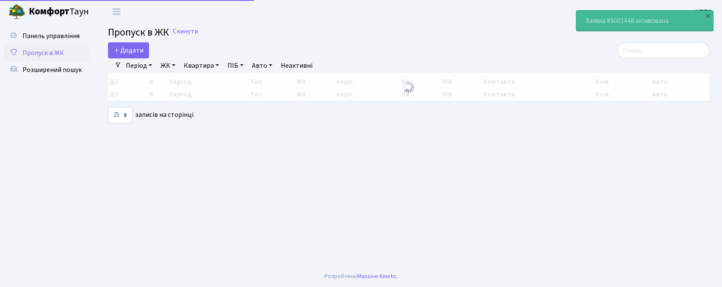
select select "25"
click at [149, 80] on th "Дії" at bounding box center [128, 82] width 40 height 12
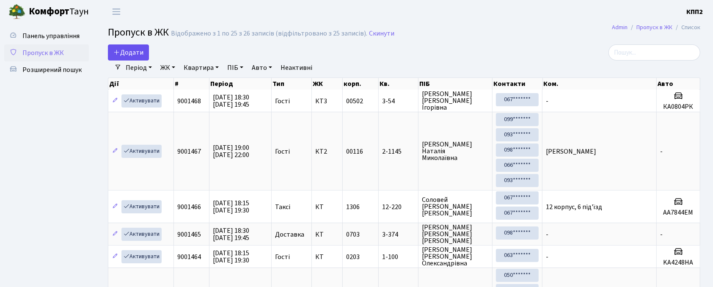
drag, startPoint x: 122, startPoint y: 41, endPoint x: 126, endPoint y: 53, distance: 11.6
click at [126, 53] on span "Додати" at bounding box center [128, 52] width 30 height 9
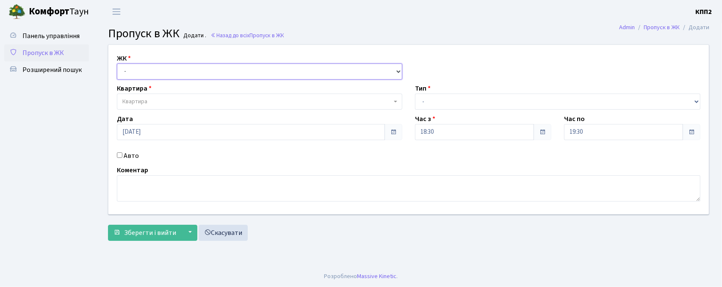
drag, startPoint x: 0, startPoint y: 0, endPoint x: 124, endPoint y: 72, distance: 143.6
click at [124, 72] on select "- КТ, вул. Регенераторна, 4 КТ2, просп. [STREET_ADDRESS] [STREET_ADDRESS] [PERS…" at bounding box center [259, 72] width 285 height 16
select select "271"
click at [117, 64] on select "- КТ, вул. Регенераторна, 4 КТ2, просп. [STREET_ADDRESS] [STREET_ADDRESS] [PERS…" at bounding box center [259, 72] width 285 height 16
select select
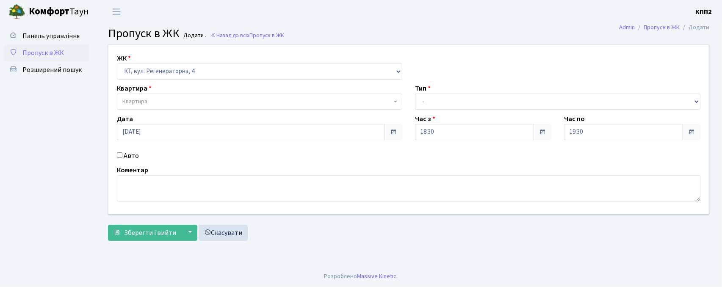
click at [132, 109] on body "[PERSON_NAME] КПП2 Мій обліковий запис Вийти Панель управління Пропуск в ЖК Роз…" at bounding box center [361, 143] width 722 height 287
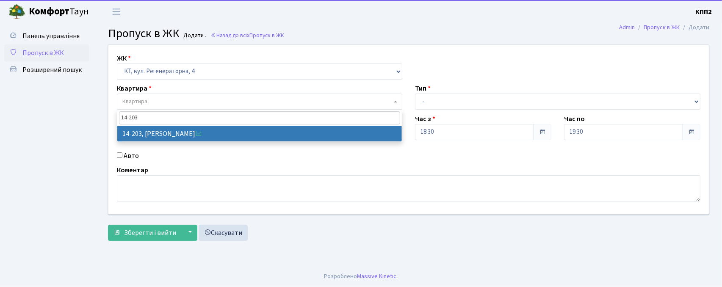
type input "14-203"
select select "7580"
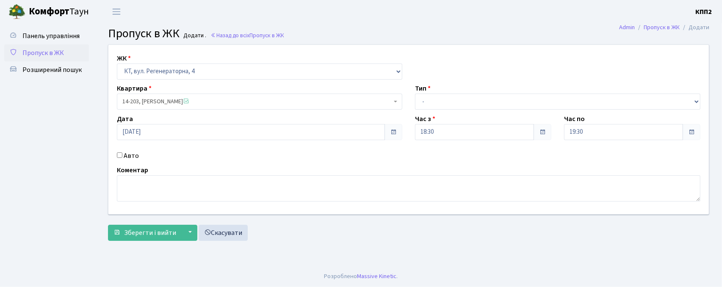
click at [119, 155] on input "Авто" at bounding box center [120, 155] width 6 height 6
checkbox input "true"
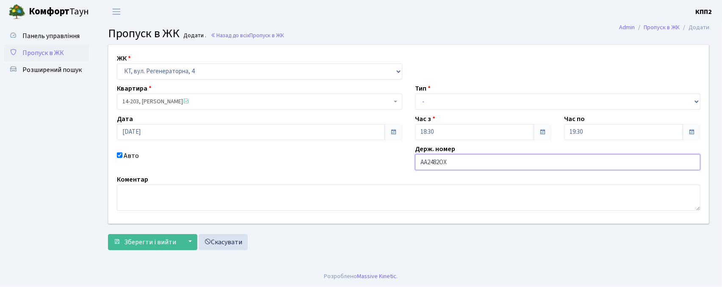
type input "АА2482ОХ"
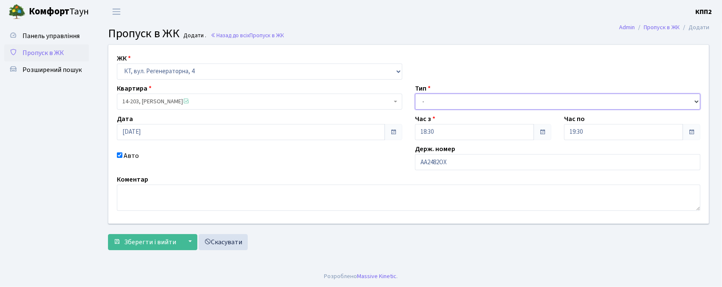
drag, startPoint x: 437, startPoint y: 102, endPoint x: 434, endPoint y: 109, distance: 7.6
click at [437, 102] on select "- Доставка Таксі Гості Сервіс" at bounding box center [557, 102] width 285 height 16
select select "3"
click at [415, 94] on select "- Доставка Таксі Гості Сервіс" at bounding box center [557, 102] width 285 height 16
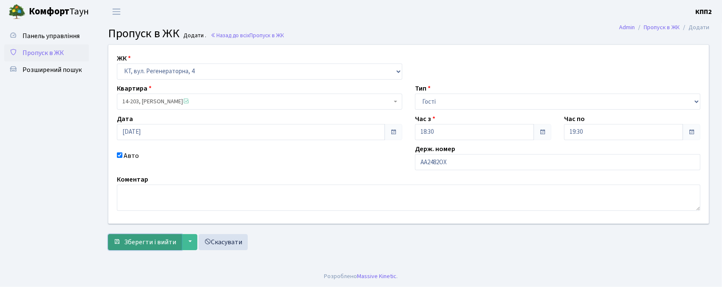
click at [136, 240] on span "Зберегти і вийти" at bounding box center [150, 242] width 52 height 9
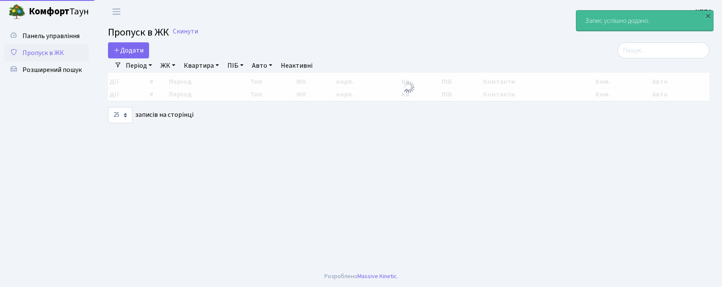
select select "25"
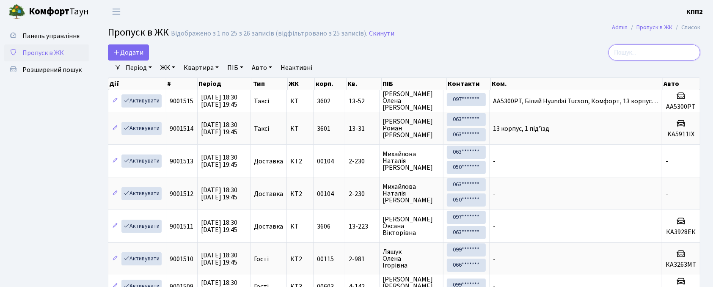
drag, startPoint x: 637, startPoint y: 56, endPoint x: 630, endPoint y: 33, distance: 23.8
click at [637, 50] on input "search" at bounding box center [655, 52] width 92 height 16
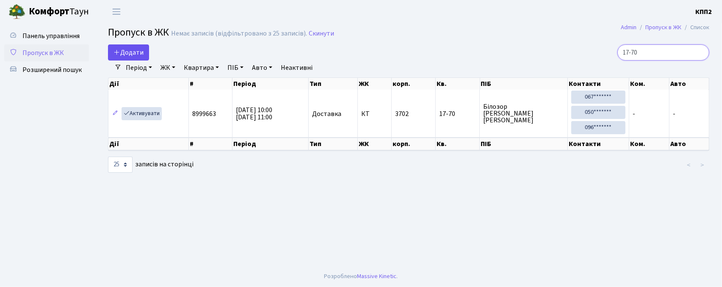
type input "17-70"
click at [130, 48] on span "Додати" at bounding box center [128, 52] width 30 height 9
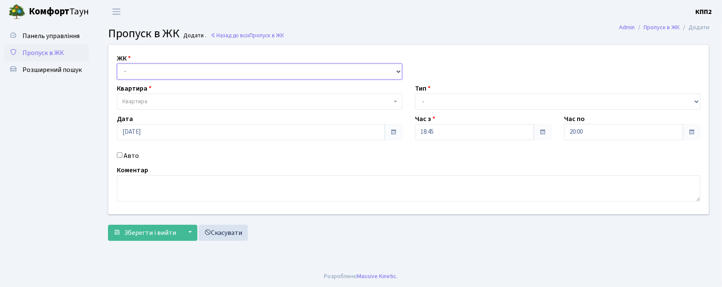
click at [138, 70] on select "- КТ, вул. Регенераторна, 4 КТ2, просп. [STREET_ADDRESS] [STREET_ADDRESS] [PERS…" at bounding box center [259, 72] width 285 height 16
select select "271"
click at [117, 64] on select "- КТ, вул. Регенераторна, 4 КТ2, просп. [STREET_ADDRESS] [STREET_ADDRESS] [PERS…" at bounding box center [259, 72] width 285 height 16
select select
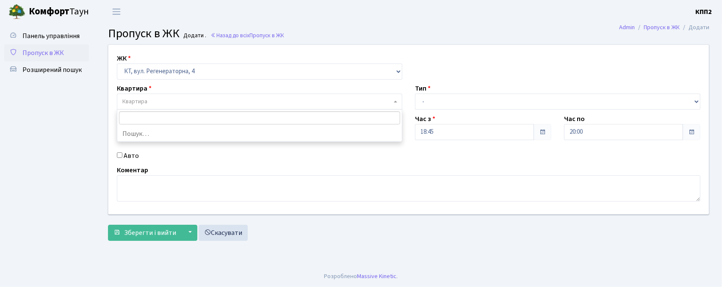
click at [150, 102] on span "Квартира" at bounding box center [256, 101] width 269 height 8
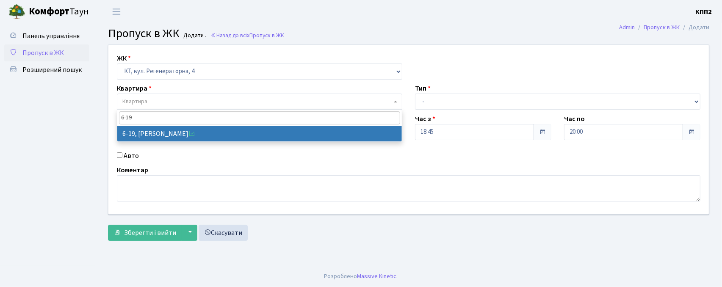
type input "6-19"
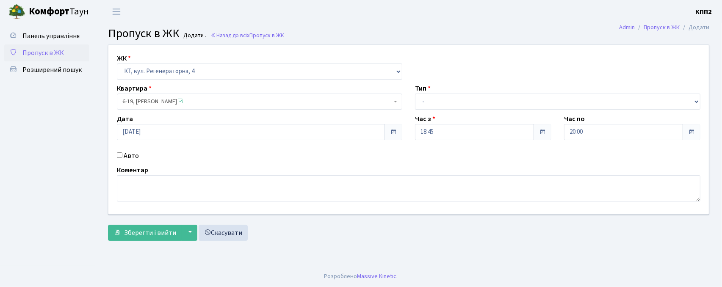
select select "5199"
click at [118, 153] on input "Авто" at bounding box center [120, 155] width 6 height 6
checkbox input "true"
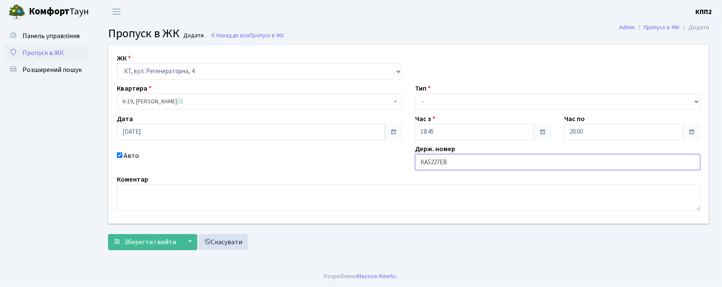
type input "КА5227ЕВ"
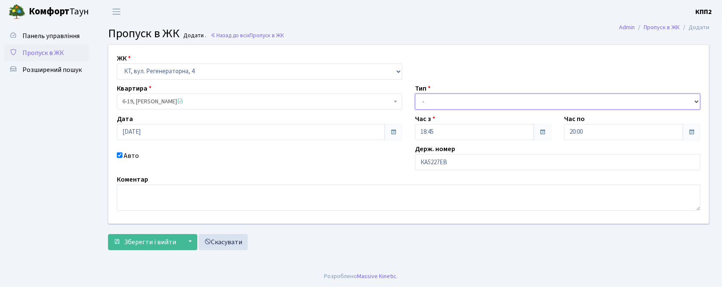
click at [450, 105] on select "- Доставка Таксі Гості Сервіс" at bounding box center [557, 102] width 285 height 16
select select "2"
click at [415, 94] on select "- Доставка Таксі Гості Сервіс" at bounding box center [557, 102] width 285 height 16
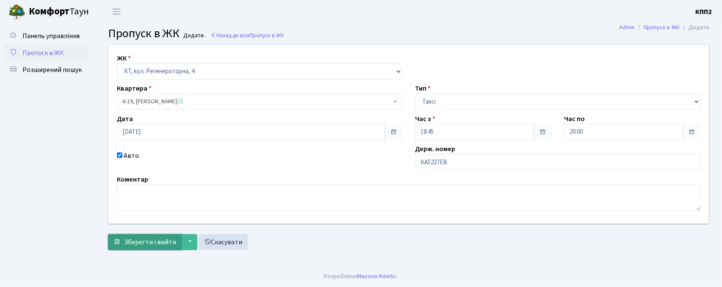
click at [131, 244] on span "Зберегти і вийти" at bounding box center [150, 242] width 52 height 9
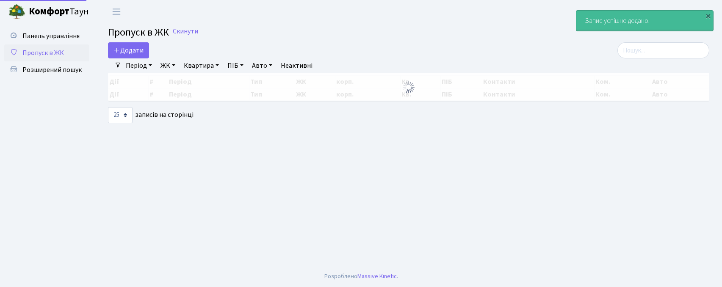
select select "25"
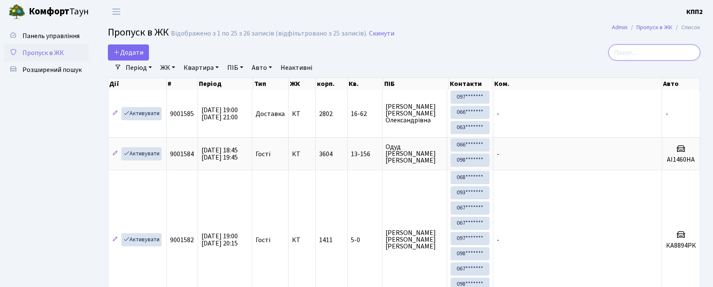
click at [661, 56] on input "search" at bounding box center [655, 52] width 92 height 16
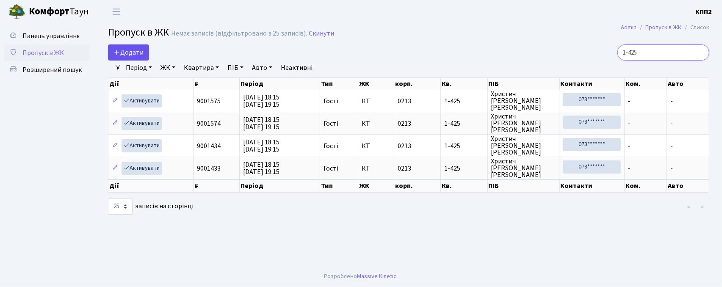
type input "1-425"
click at [127, 47] on link "Додати" at bounding box center [128, 52] width 41 height 16
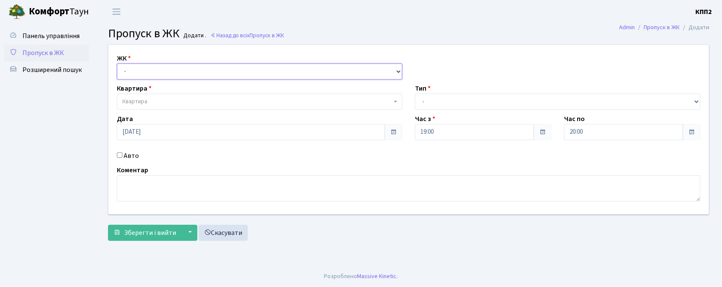
drag, startPoint x: 141, startPoint y: 68, endPoint x: 139, endPoint y: 73, distance: 5.5
click at [141, 68] on select "- КТ, вул. Регенераторна, 4 КТ2, просп. Соборності, 17 КТ3, вул. Березнева, 16 …" at bounding box center [259, 72] width 285 height 16
select select "271"
click at [117, 64] on select "- КТ, вул. Регенераторна, 4 КТ2, просп. Соборності, 17 КТ3, вул. Березнева, 16 …" at bounding box center [259, 72] width 285 height 16
select select
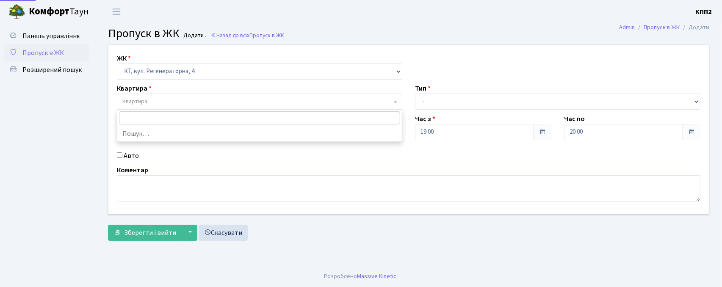
click at [128, 107] on span "Квартира" at bounding box center [259, 102] width 285 height 16
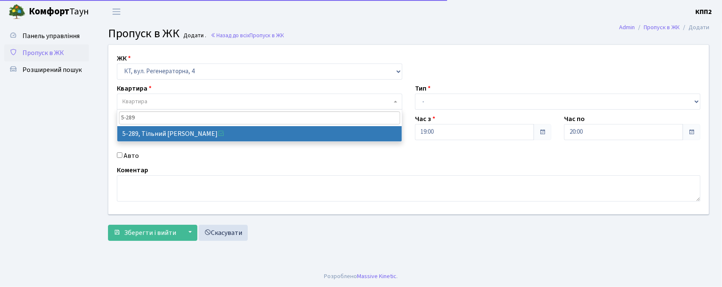
type input "5-289"
drag, startPoint x: 158, startPoint y: 130, endPoint x: 141, endPoint y: 134, distance: 18.4
select select "2212"
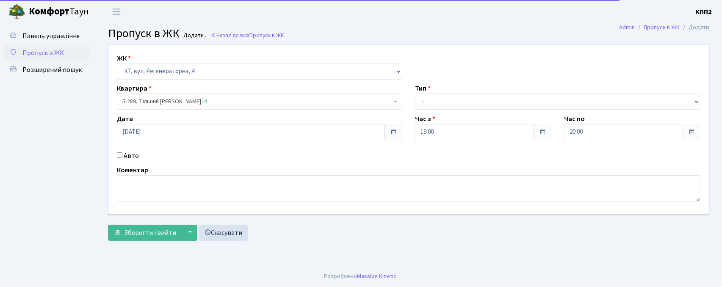
click at [121, 155] on input "Авто" at bounding box center [120, 155] width 6 height 6
checkbox input "true"
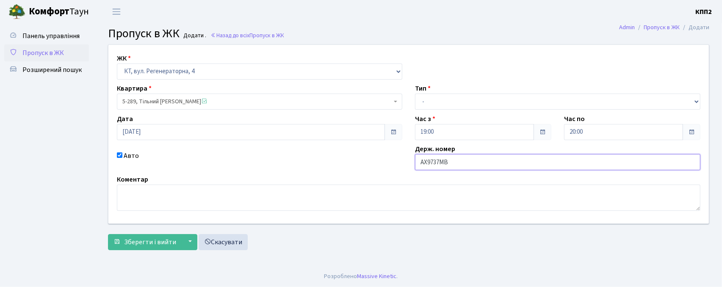
type input "АХ9737МВ"
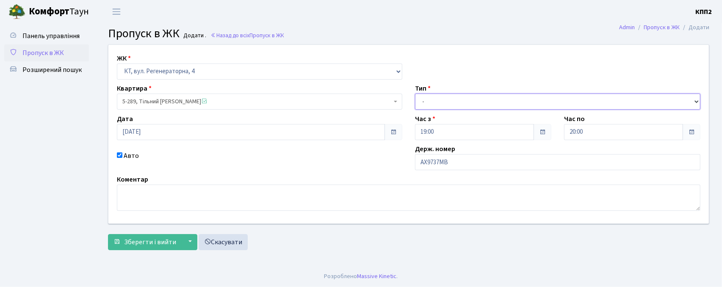
click at [483, 108] on select "- Доставка Таксі Гості Сервіс" at bounding box center [557, 102] width 285 height 16
select select "2"
click at [415, 94] on select "- Доставка Таксі Гості Сервіс" at bounding box center [557, 102] width 285 height 16
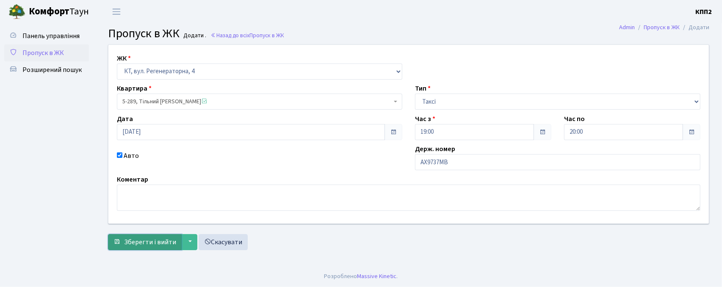
click at [151, 235] on button "Зберегти і вийти" at bounding box center [145, 242] width 74 height 16
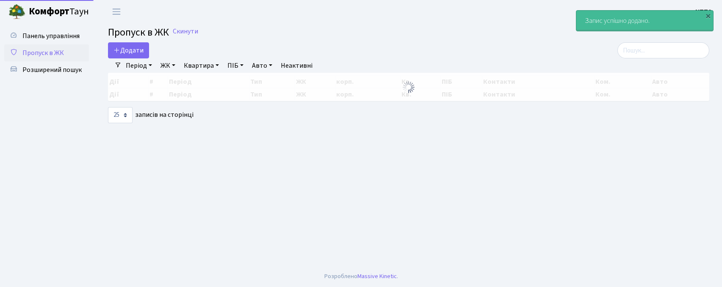
select select "25"
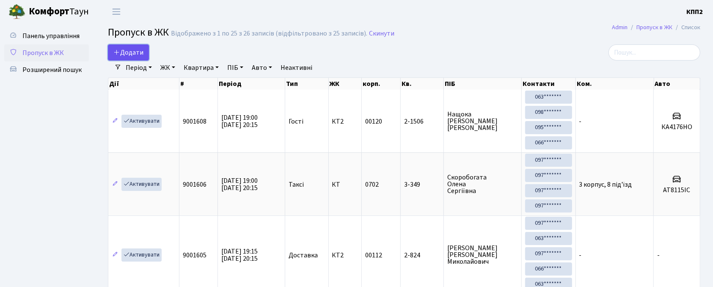
click at [111, 50] on link "Додати" at bounding box center [128, 52] width 41 height 16
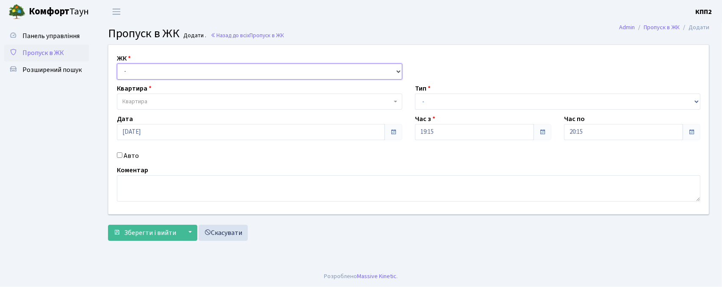
click at [130, 72] on select "- КТ, вул. Регенераторна, 4 КТ2, просп. [STREET_ADDRESS] [STREET_ADDRESS] [PERS…" at bounding box center [259, 72] width 285 height 16
select select "271"
click at [117, 64] on select "- КТ, вул. Регенераторна, 4 КТ2, просп. [STREET_ADDRESS] [STREET_ADDRESS] [PERS…" at bounding box center [259, 72] width 285 height 16
select select
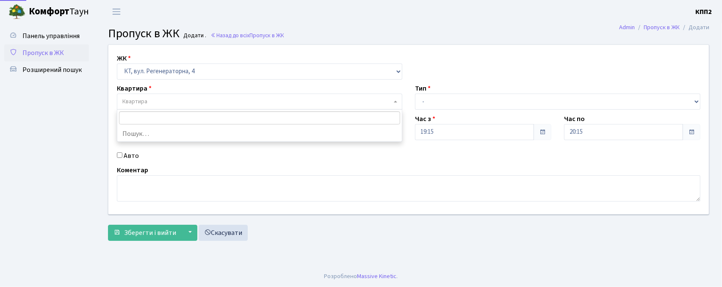
click at [131, 102] on span "Квартира" at bounding box center [134, 101] width 25 height 8
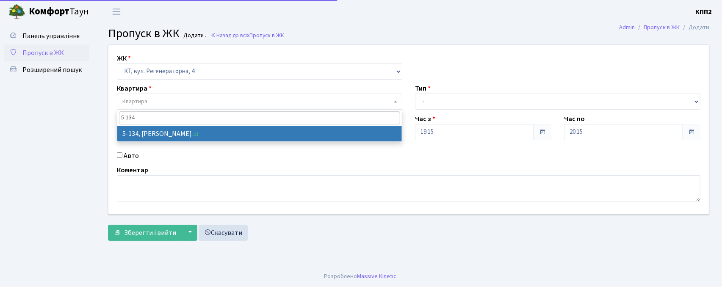
type input "5-134"
select select "2394"
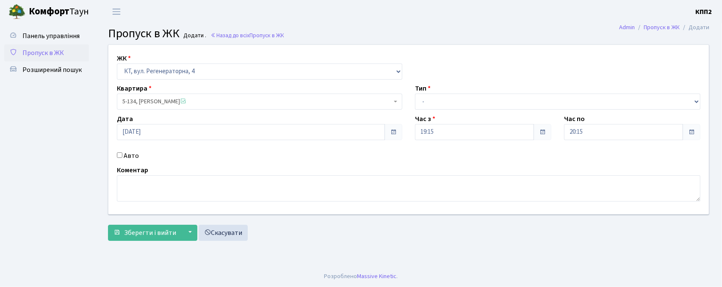
click at [119, 153] on input "Авто" at bounding box center [120, 155] width 6 height 6
checkbox input "true"
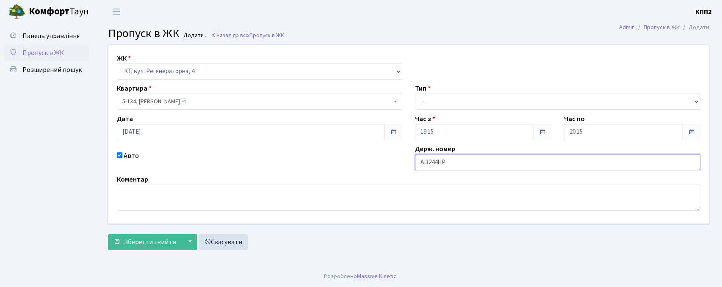
type input "АІ3244НР"
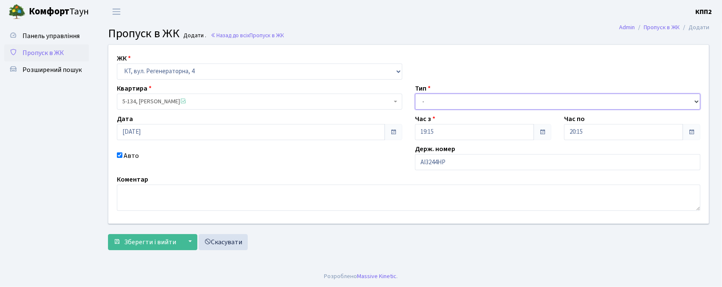
click at [432, 104] on select "- Доставка Таксі Гості Сервіс" at bounding box center [557, 102] width 285 height 16
select select "3"
click at [415, 94] on select "- Доставка Таксі Гості Сервіс" at bounding box center [557, 102] width 285 height 16
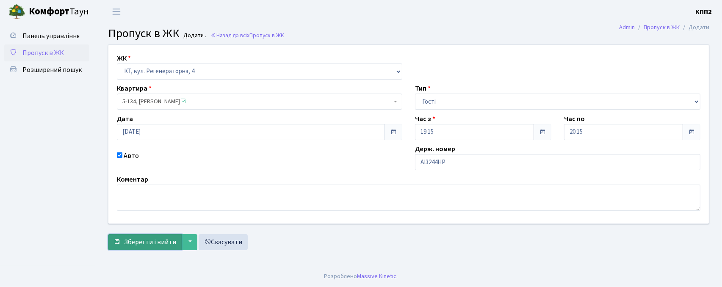
click at [115, 246] on button "Зберегти і вийти" at bounding box center [145, 242] width 74 height 16
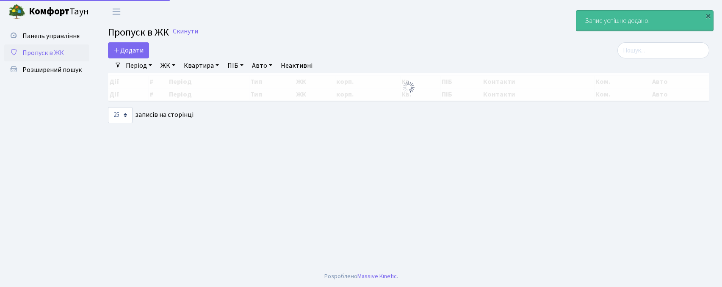
select select "25"
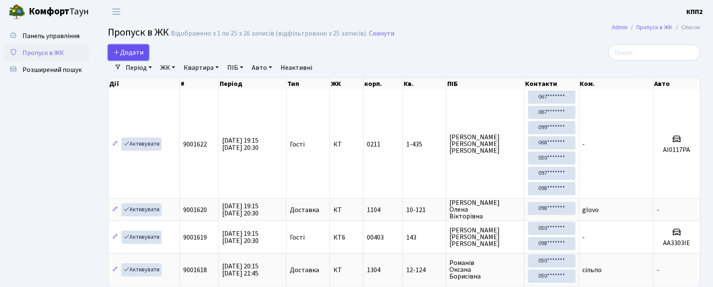
click at [130, 51] on span "Додати" at bounding box center [128, 52] width 30 height 9
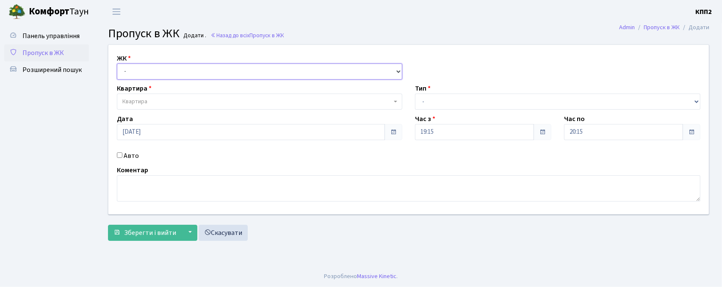
drag, startPoint x: 0, startPoint y: 0, endPoint x: 134, endPoint y: 66, distance: 149.8
click at [134, 66] on select "- КТ, вул. Регенераторна, 4 КТ2, просп. Соборності, 17 КТ3, вул. Березнева, 16 …" at bounding box center [259, 72] width 285 height 16
select select "271"
click at [117, 64] on select "- КТ, вул. Регенераторна, 4 КТ2, просп. Соборності, 17 КТ3, вул. Березнева, 16 …" at bounding box center [259, 72] width 285 height 16
select select
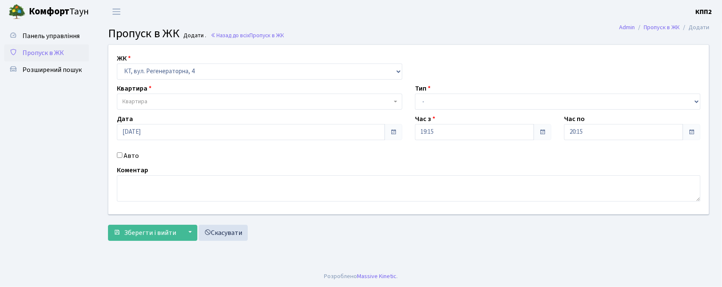
click at [140, 100] on span "Квартира" at bounding box center [134, 101] width 25 height 8
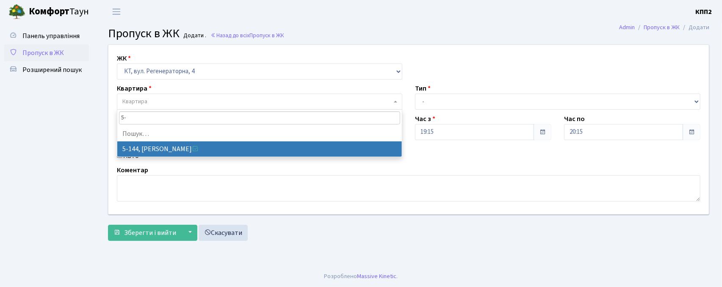
type input "5"
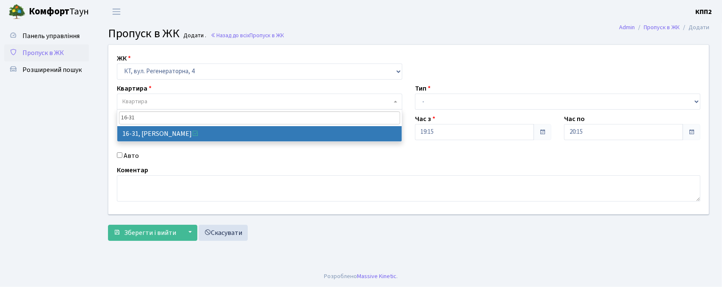
type input "16-31"
select select "8592"
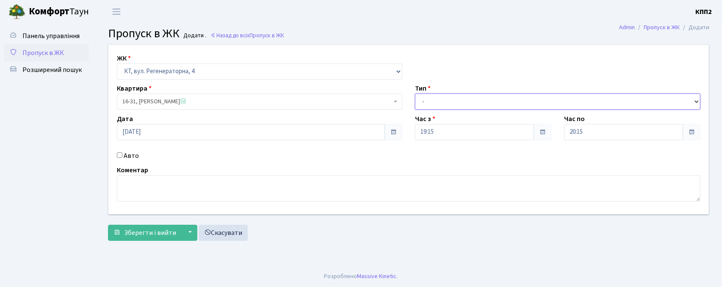
click at [478, 94] on select "- Доставка Таксі Гості Сервіс" at bounding box center [557, 102] width 285 height 16
select select "3"
click at [415, 94] on select "- Доставка Таксі Гості Сервіс" at bounding box center [557, 102] width 285 height 16
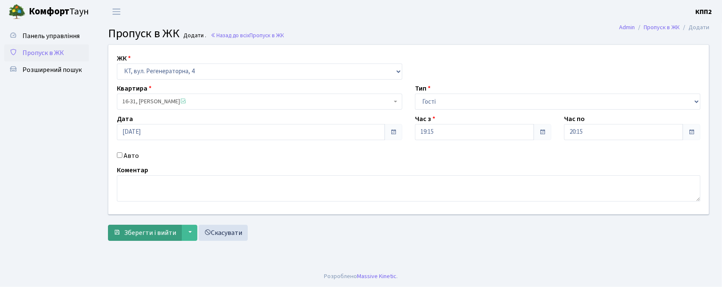
drag, startPoint x: 124, startPoint y: 241, endPoint x: 126, endPoint y: 234, distance: 8.0
click at [124, 241] on div "ЖК - КТ, вул. Регенераторна, 4 КТ2, просп. Соборності, 17 КТ3, вул. Березнева, …" at bounding box center [409, 144] width 614 height 201
click at [128, 230] on span "Зберегти і вийти" at bounding box center [150, 232] width 52 height 9
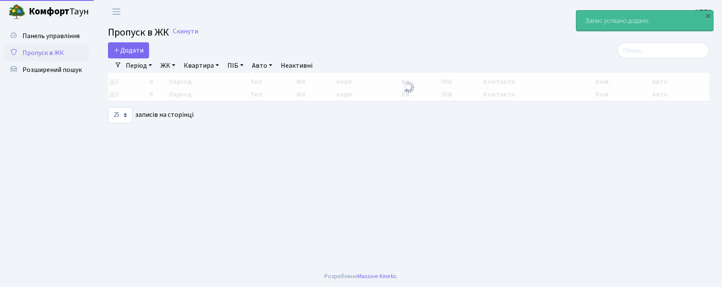
select select "25"
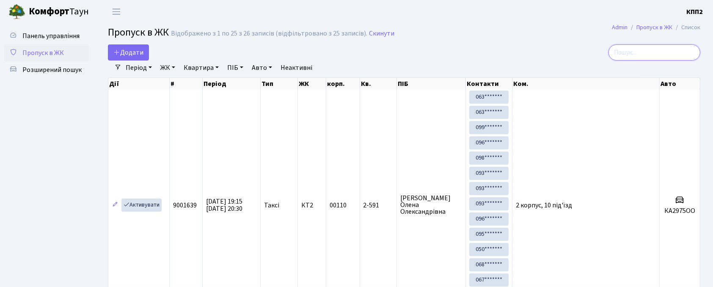
click at [649, 55] on input "search" at bounding box center [655, 52] width 92 height 16
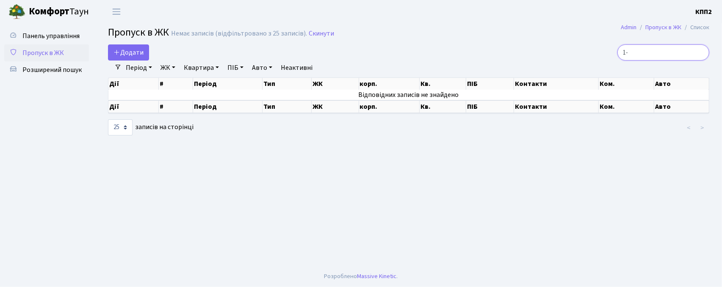
type input "1"
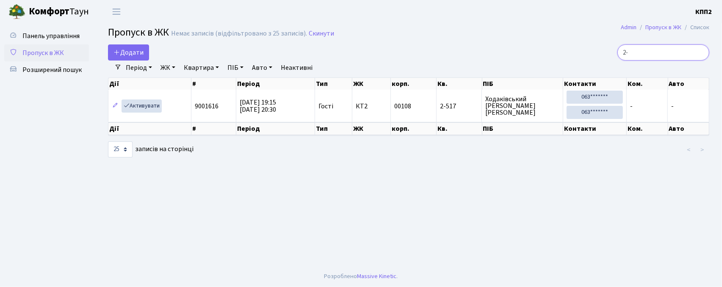
type input "2"
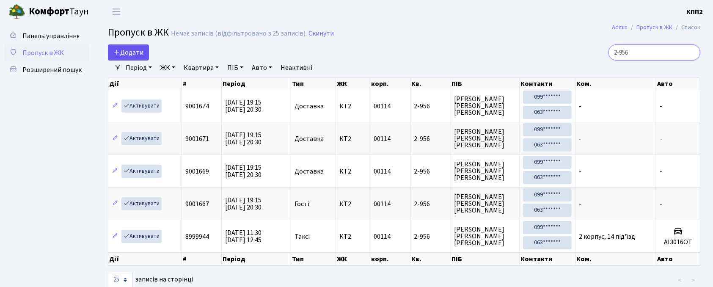
type input "2-956"
click at [140, 48] on span "Додати" at bounding box center [128, 52] width 30 height 9
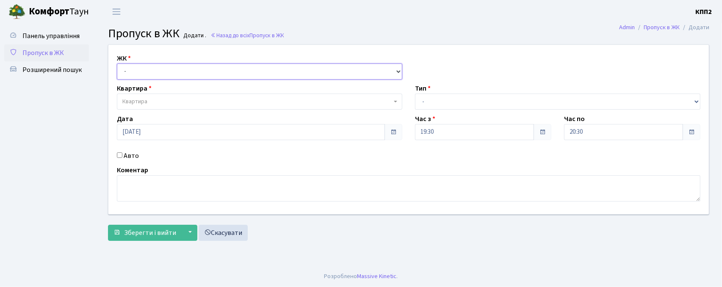
click at [144, 77] on select "- КТ, вул. Регенераторна, 4 КТ2, просп. Соборності, 17 КТ3, вул. Березнева, 16 …" at bounding box center [259, 72] width 285 height 16
select select "271"
click at [117, 64] on select "- КТ, вул. Регенераторна, 4 КТ2, просп. Соборності, 17 КТ3, вул. Березнева, 16 …" at bounding box center [259, 72] width 285 height 16
select select
drag, startPoint x: 144, startPoint y: 104, endPoint x: 151, endPoint y: 102, distance: 7.1
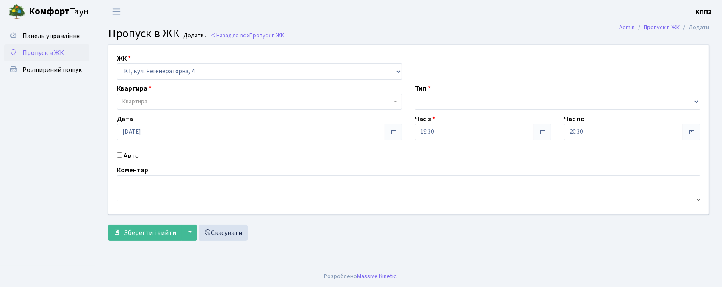
click at [146, 103] on span "Квартира" at bounding box center [134, 101] width 25 height 8
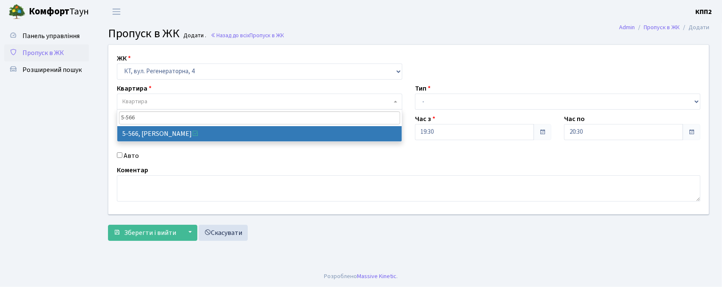
type input "5-566"
select select "1960"
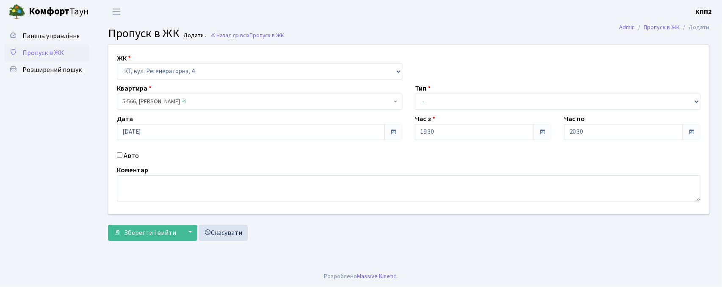
click at [121, 155] on input "Авто" at bounding box center [120, 155] width 6 height 6
checkbox input "true"
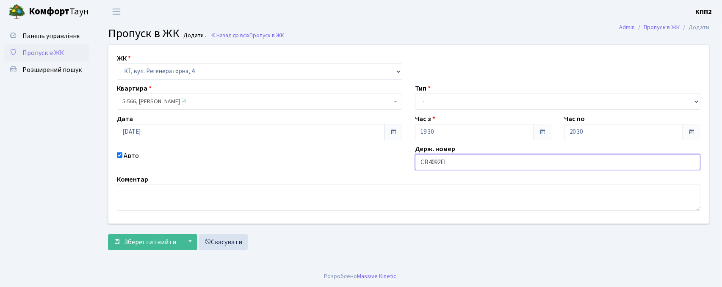
type input "СВ4092ЕІ"
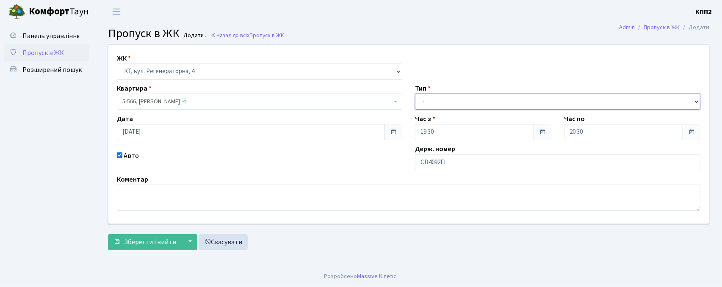
click at [488, 98] on select "- Доставка Таксі Гості Сервіс" at bounding box center [557, 102] width 285 height 16
select select "2"
click at [415, 94] on select "- Доставка Таксі Гості Сервіс" at bounding box center [557, 102] width 285 height 16
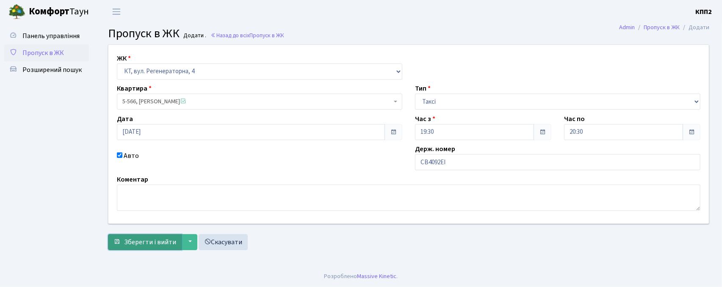
click at [124, 246] on button "Зберегти і вийти" at bounding box center [145, 242] width 74 height 16
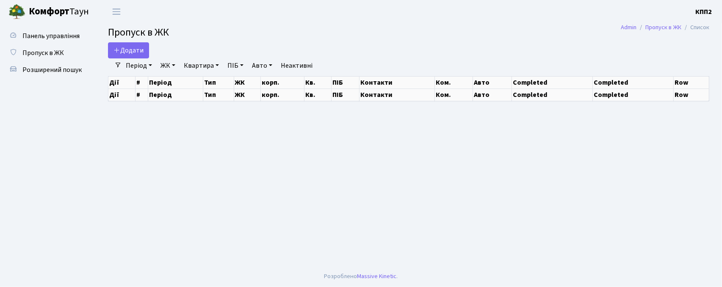
select select "25"
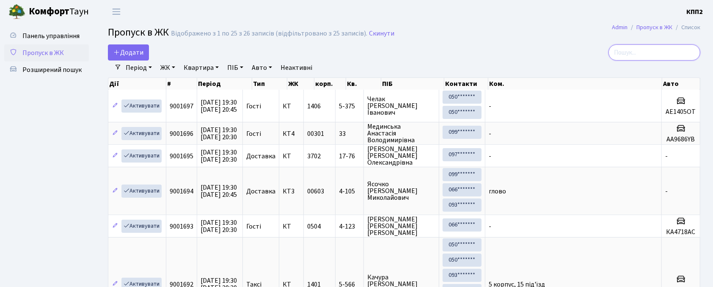
click at [636, 56] on input "search" at bounding box center [655, 52] width 92 height 16
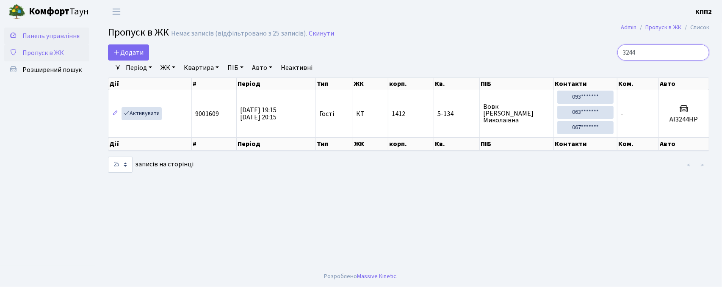
type input "3244"
click at [50, 40] on span "Панель управління" at bounding box center [50, 35] width 57 height 9
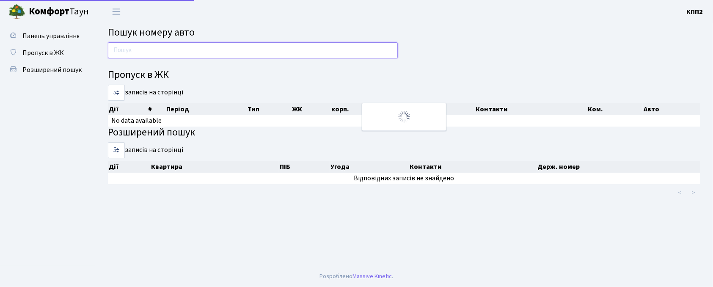
drag, startPoint x: 0, startPoint y: 0, endPoint x: 158, endPoint y: 47, distance: 164.2
click at [158, 47] on input "text" at bounding box center [253, 50] width 290 height 16
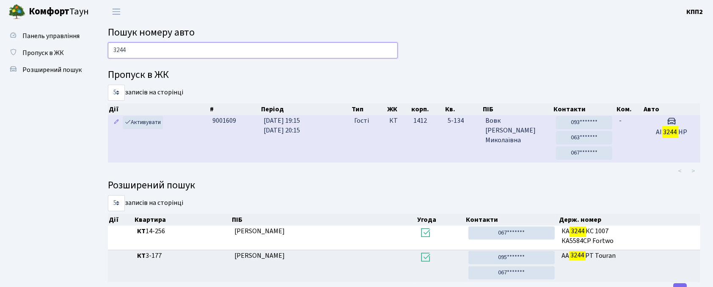
type input "3244"
click at [288, 126] on span "[DATE] 19:15 [DATE] 20:15" at bounding box center [282, 125] width 36 height 19
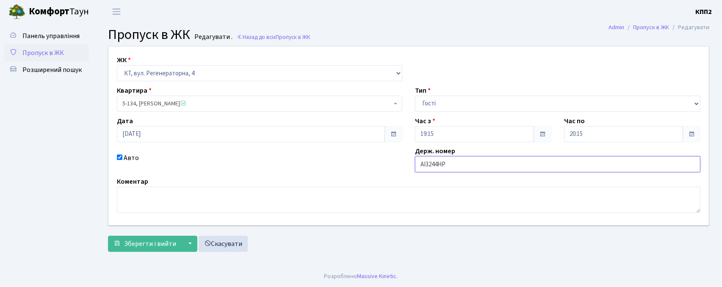
click at [442, 165] on input "АІ3244НР" at bounding box center [557, 164] width 285 height 16
type input "АІ3244МР"
click at [151, 241] on span "Зберегти і вийти" at bounding box center [150, 243] width 52 height 9
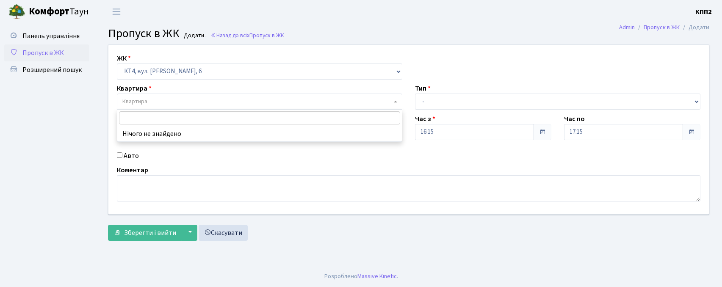
select select "302"
click at [25, 58] on link "Пропуск в ЖК" at bounding box center [46, 52] width 85 height 17
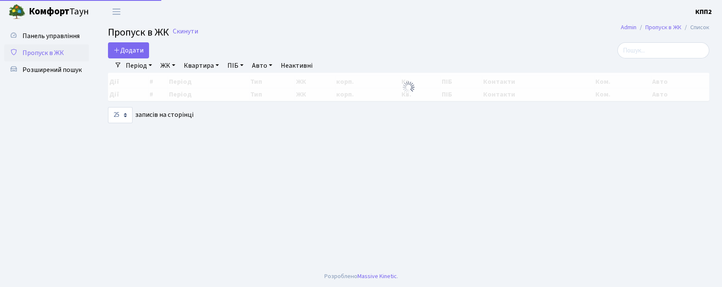
select select "25"
click at [673, 53] on input "search" at bounding box center [663, 50] width 92 height 16
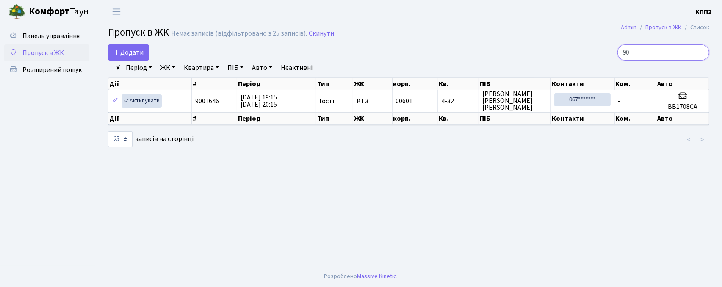
type input "9"
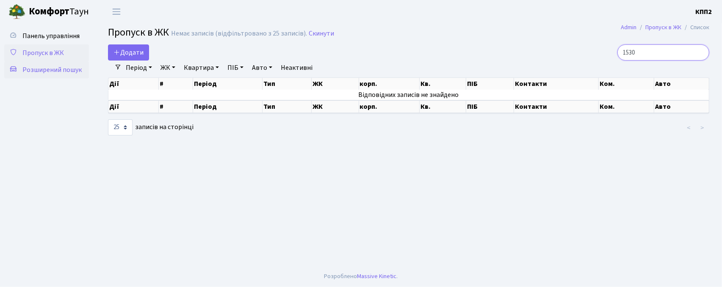
type input "1530"
click at [50, 65] on span "Розширений пошук" at bounding box center [51, 69] width 59 height 9
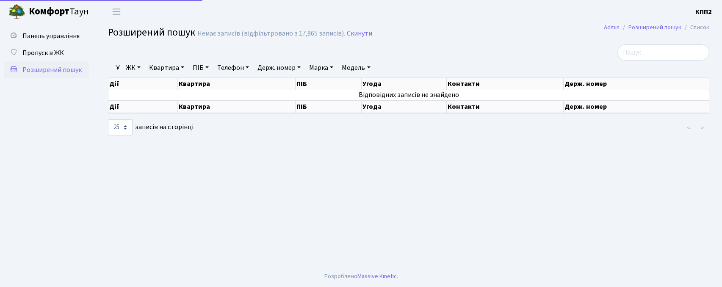
select select "25"
drag, startPoint x: 41, startPoint y: 36, endPoint x: 53, endPoint y: 36, distance: 11.4
click at [43, 36] on span "Панель управління" at bounding box center [50, 35] width 57 height 9
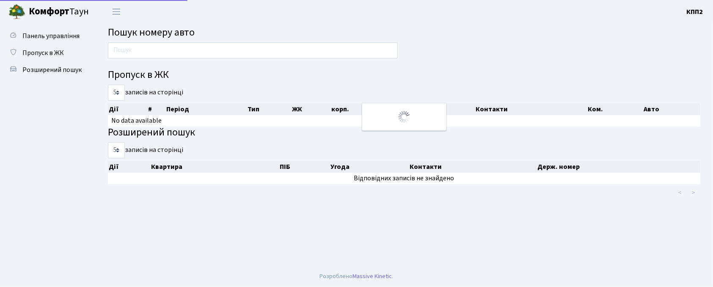
click at [178, 40] on main "Пошук номеру авто Пропуск в ЖК 5 10 25 50 записів на сторінці Дії # Період Тип …" at bounding box center [404, 144] width 618 height 243
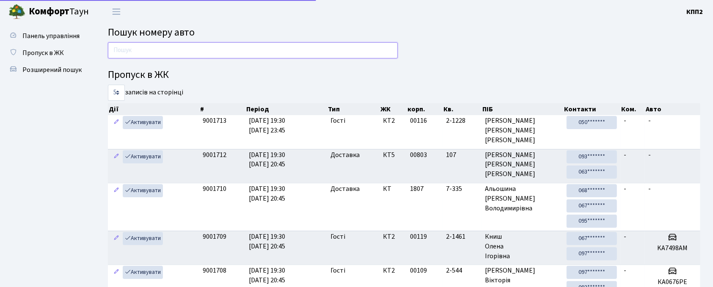
click at [173, 51] on input "text" at bounding box center [253, 50] width 290 height 16
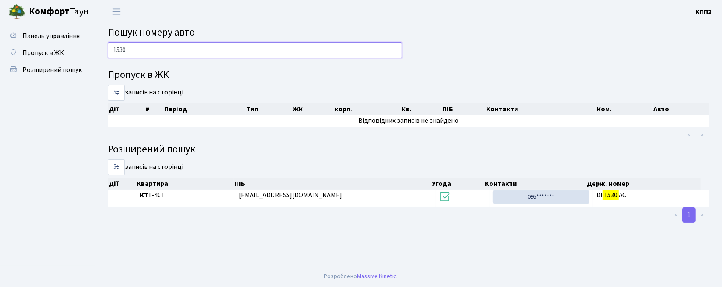
type input "1530"
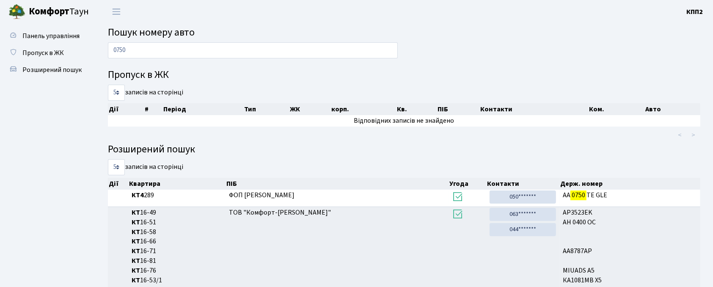
click at [41, 64] on link "Розширений пошук" at bounding box center [46, 69] width 85 height 17
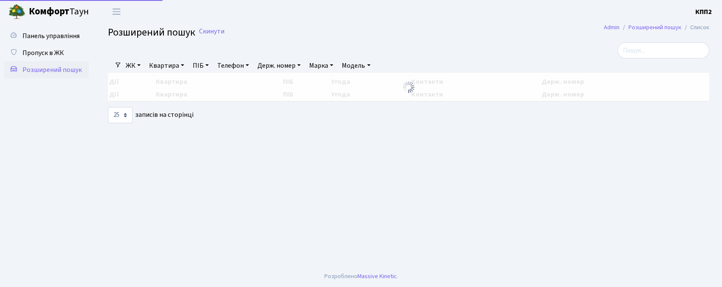
select select "25"
click at [41, 58] on link "Пропуск в ЖК" at bounding box center [46, 52] width 85 height 17
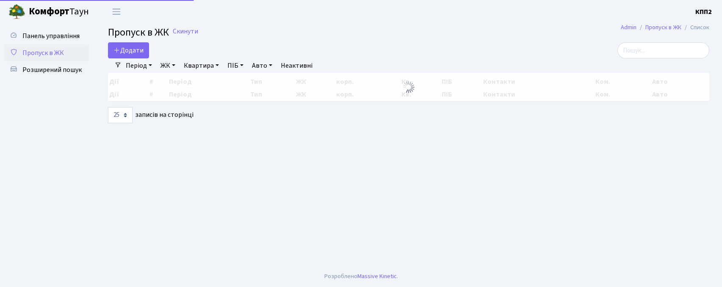
select select "25"
click at [141, 53] on span "Додати" at bounding box center [128, 50] width 30 height 9
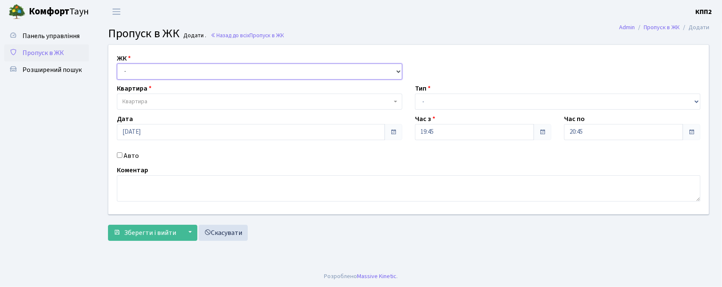
drag, startPoint x: 0, startPoint y: 0, endPoint x: 129, endPoint y: 73, distance: 147.9
click at [129, 73] on select "- КТ, вул. Регенераторна, 4 КТ2, просп. [STREET_ADDRESS] [STREET_ADDRESS] [PERS…" at bounding box center [259, 72] width 285 height 16
select select "271"
click at [117, 64] on select "- КТ, вул. Регенераторна, 4 КТ2, просп. [STREET_ADDRESS] [STREET_ADDRESS] [PERS…" at bounding box center [259, 72] width 285 height 16
select select
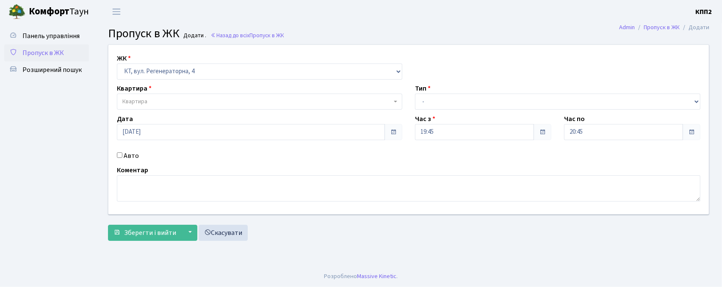
click at [138, 102] on span "Квартира" at bounding box center [134, 101] width 25 height 8
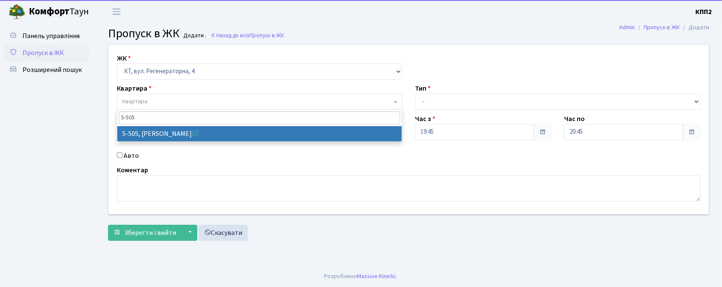
type input "5-505"
drag, startPoint x: 146, startPoint y: 133, endPoint x: 124, endPoint y: 166, distance: 39.5
select select "2033"
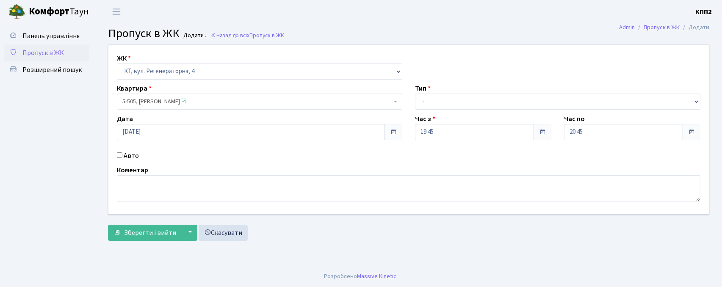
drag, startPoint x: 117, startPoint y: 151, endPoint x: 121, endPoint y: 154, distance: 4.5
click at [119, 151] on div "Авто" at bounding box center [260, 156] width 298 height 10
click at [121, 154] on input "Авто" at bounding box center [120, 155] width 6 height 6
checkbox input "true"
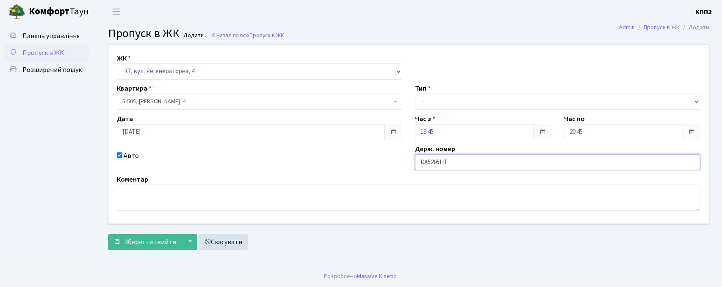
type input "КА5205НТ"
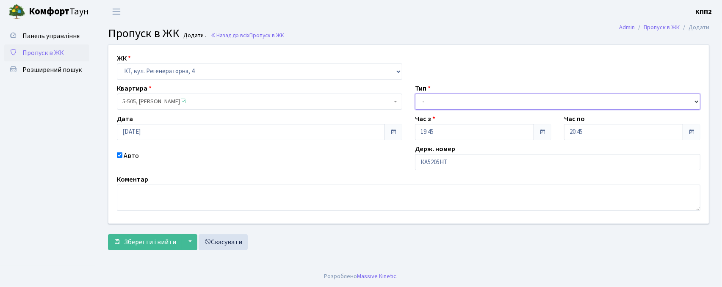
click at [509, 95] on select "- Доставка Таксі Гості Сервіс" at bounding box center [557, 102] width 285 height 16
select select "2"
click at [415, 94] on select "- Доставка Таксі Гості Сервіс" at bounding box center [557, 102] width 285 height 16
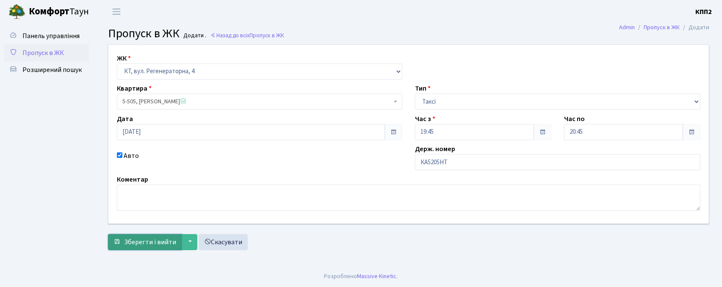
click at [158, 242] on span "Зберегти і вийти" at bounding box center [150, 242] width 52 height 9
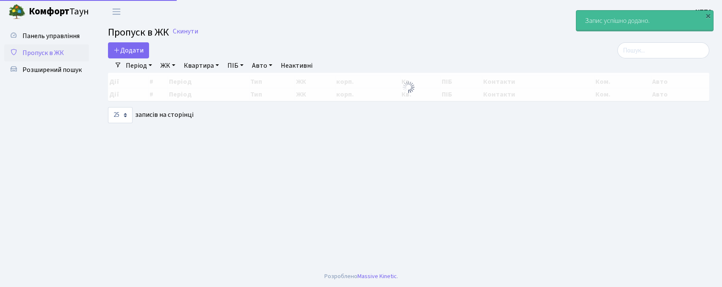
select select "25"
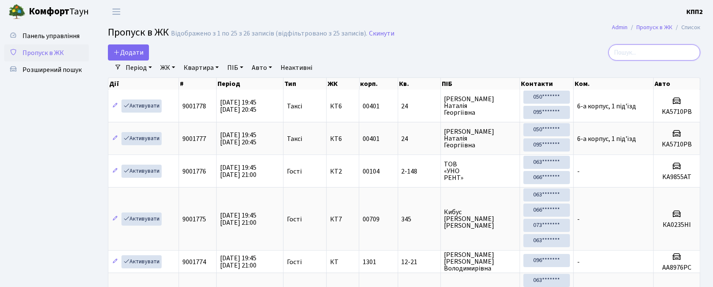
click at [638, 45] on input "search" at bounding box center [655, 52] width 92 height 16
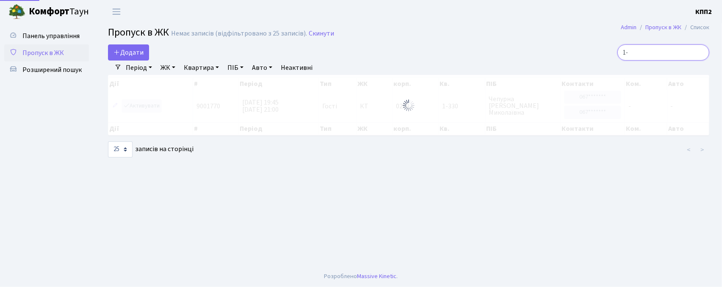
type input "1"
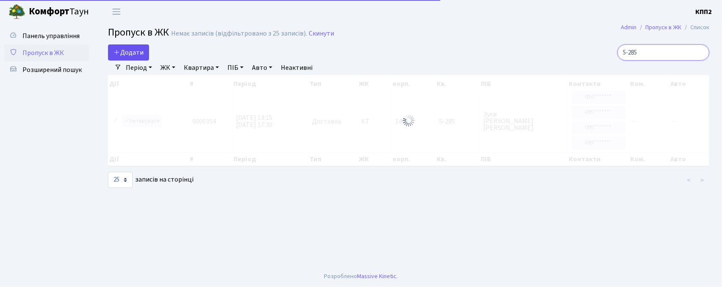
type input "5-285"
click at [133, 53] on span "Додати" at bounding box center [128, 52] width 30 height 9
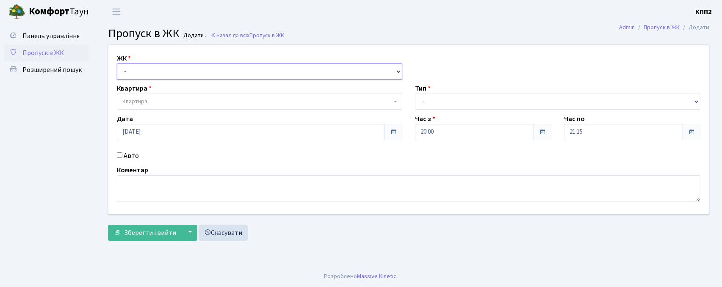
click at [137, 66] on select "- КТ, вул. Регенераторна, 4 КТ2, просп. Соборності, 17 КТ3, вул. Березнева, 16 …" at bounding box center [259, 72] width 285 height 16
select select "271"
click at [117, 64] on select "- КТ, вул. Регенераторна, 4 КТ2, просп. [STREET_ADDRESS] [STREET_ADDRESS] [PERS…" at bounding box center [259, 72] width 285 height 16
select select
click at [121, 153] on input "Авто" at bounding box center [120, 155] width 6 height 6
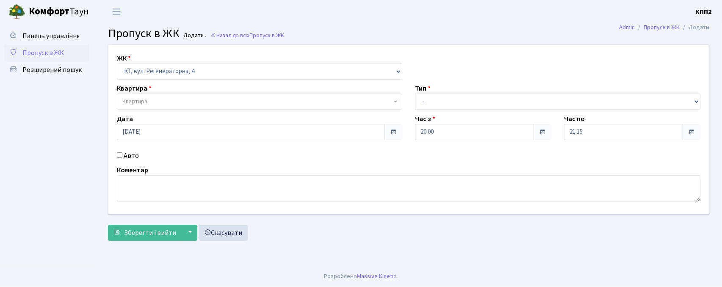
checkbox input "true"
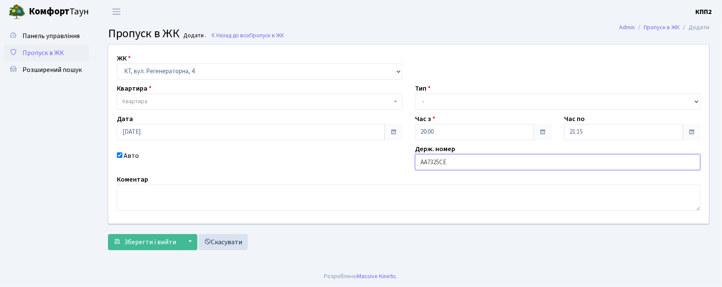
type input "АА7325СЕ"
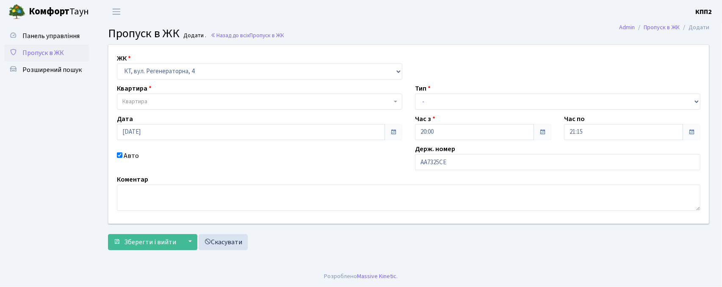
click at [229, 101] on span "Квартира" at bounding box center [256, 101] width 269 height 8
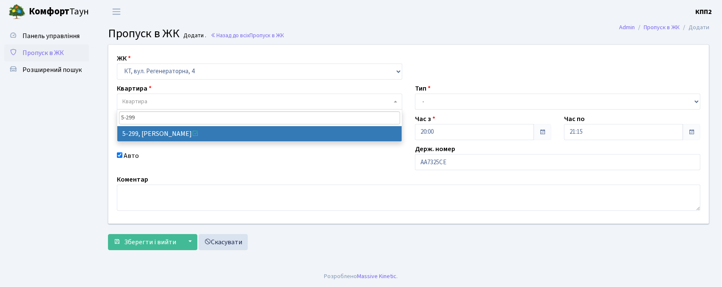
type input "5-299"
select select "2222"
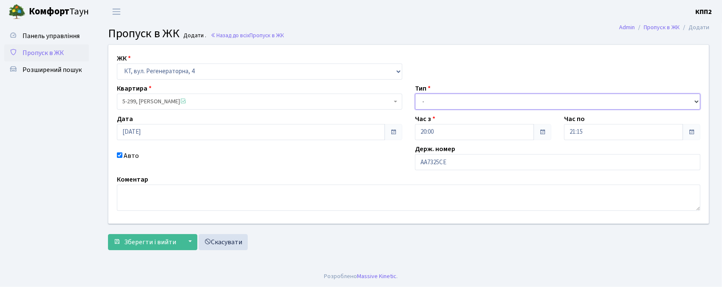
click at [444, 98] on select "- Доставка Таксі Гості Сервіс" at bounding box center [557, 102] width 285 height 16
select select "2"
click at [415, 94] on select "- Доставка Таксі Гості Сервіс" at bounding box center [557, 102] width 285 height 16
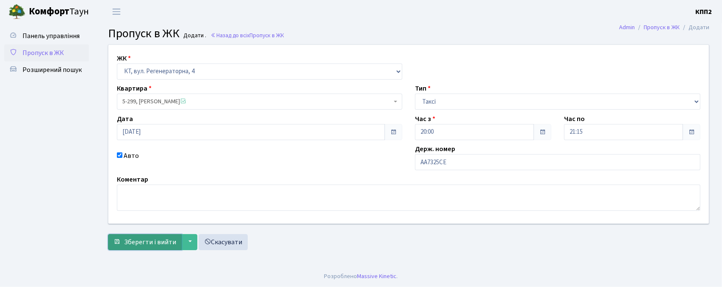
click at [170, 246] on span "Зберегти і вийти" at bounding box center [150, 242] width 52 height 9
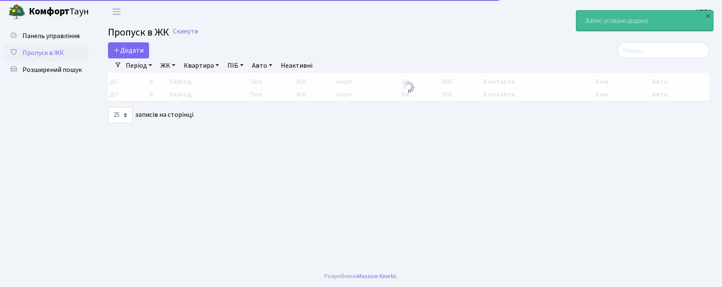
select select "25"
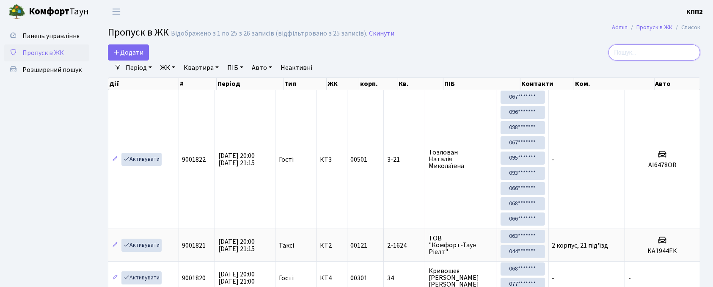
click at [658, 50] on input "search" at bounding box center [655, 52] width 92 height 16
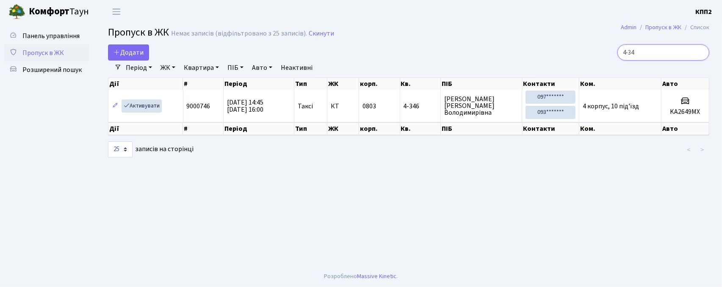
type input "4-34"
drag, startPoint x: 434, startPoint y: 38, endPoint x: 473, endPoint y: 53, distance: 42.2
click at [473, 53] on main "Admin Пропуск в ЖК Список Пропуск в ЖК Немає записів (відфільтровано з 25 запис…" at bounding box center [408, 144] width 627 height 243
click at [138, 57] on span "Додати" at bounding box center [128, 52] width 30 height 9
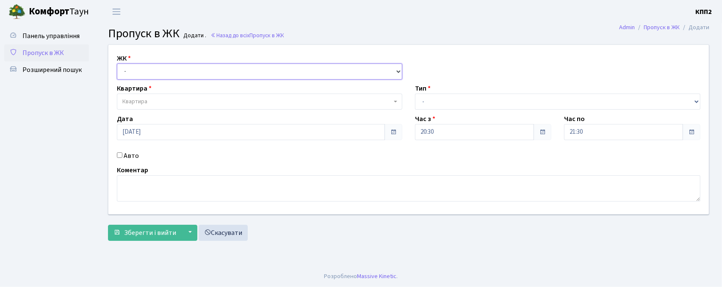
click at [136, 70] on select "- КТ, вул. Регенераторна, 4 КТ2, просп. [STREET_ADDRESS] [STREET_ADDRESS] [PERS…" at bounding box center [259, 72] width 285 height 16
select select "271"
click at [117, 64] on select "- КТ, вул. Регенераторна, 4 КТ2, просп. [STREET_ADDRESS] [STREET_ADDRESS] [PERS…" at bounding box center [259, 72] width 285 height 16
select select
click at [121, 156] on input "Авто" at bounding box center [120, 155] width 6 height 6
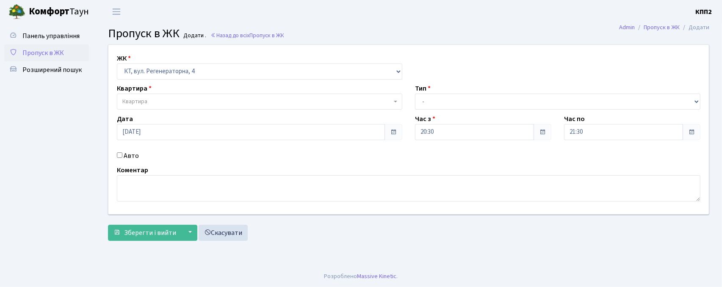
checkbox input "true"
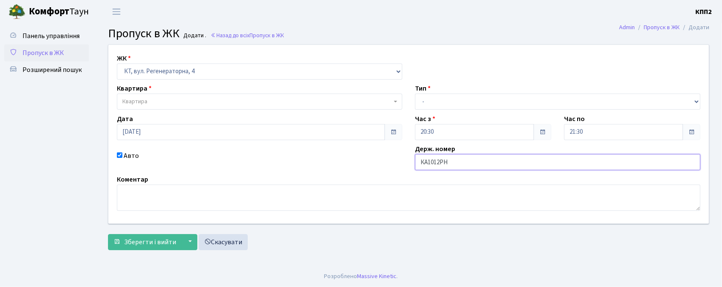
type input "КА1012РН"
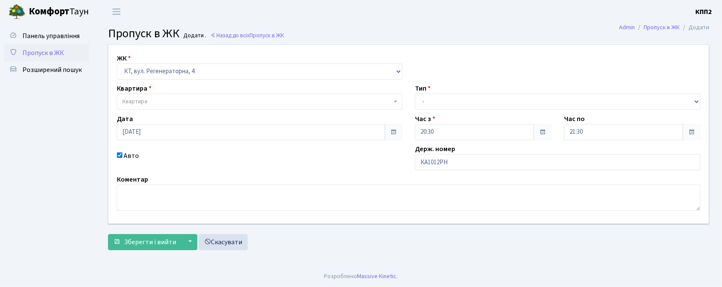
click at [233, 100] on span "Квартира" at bounding box center [256, 101] width 269 height 8
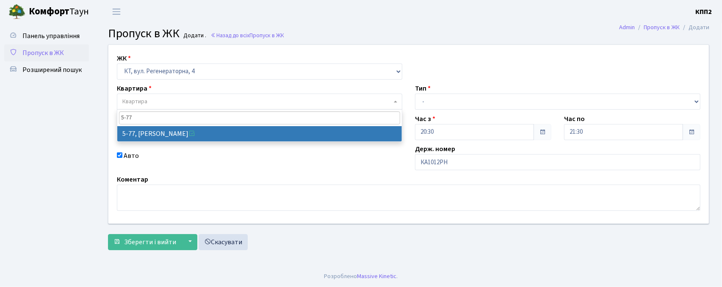
type input "5-77"
select select "2487"
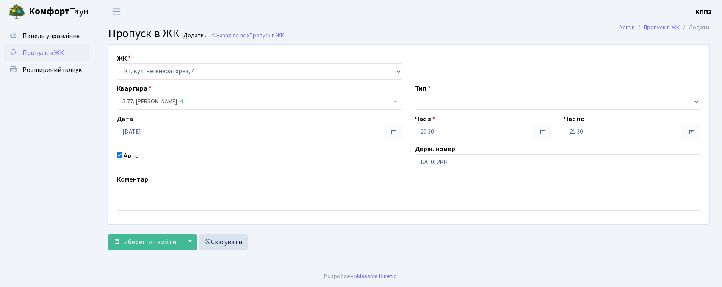
click at [478, 110] on div "ЖК - КТ, вул. Регенераторна, 4 КТ2, просп. [STREET_ADDRESS] [STREET_ADDRESS] [P…" at bounding box center [408, 134] width 613 height 179
click at [480, 109] on div "ЖК - КТ, вул. Регенераторна, 4 КТ2, просп. Соборності, 17 КТ3, вул. Березнева, …" at bounding box center [408, 134] width 613 height 179
click at [489, 105] on select "- Доставка Таксі Гості Сервіс" at bounding box center [557, 102] width 285 height 16
select select "3"
click at [415, 94] on select "- Доставка Таксі Гості Сервіс" at bounding box center [557, 102] width 285 height 16
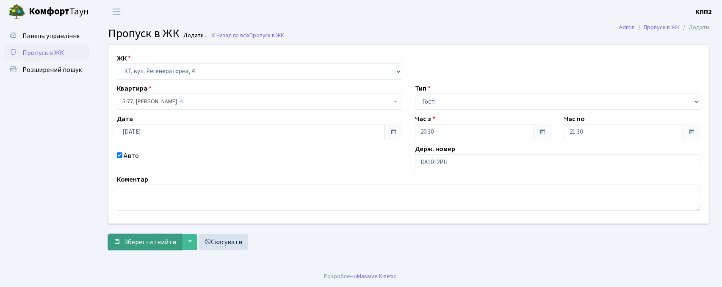
click at [124, 235] on button "Зберегти і вийти" at bounding box center [145, 242] width 74 height 16
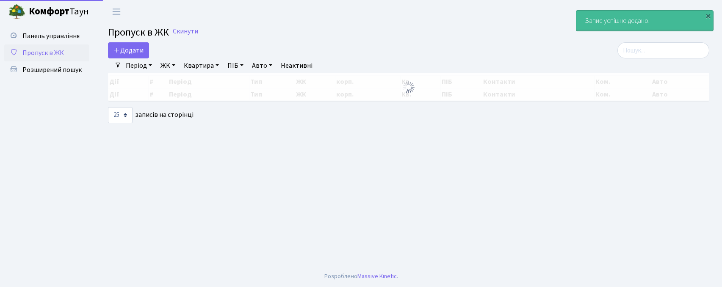
select select "25"
